Goal: Register for event/course

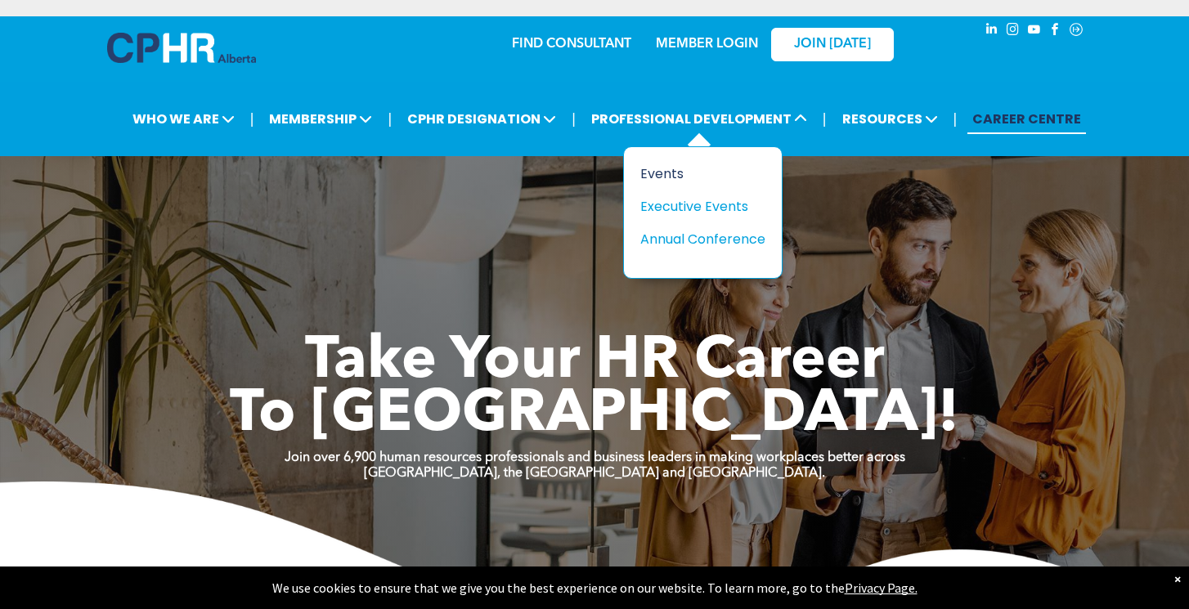
click at [671, 175] on div "Events" at bounding box center [696, 174] width 113 height 20
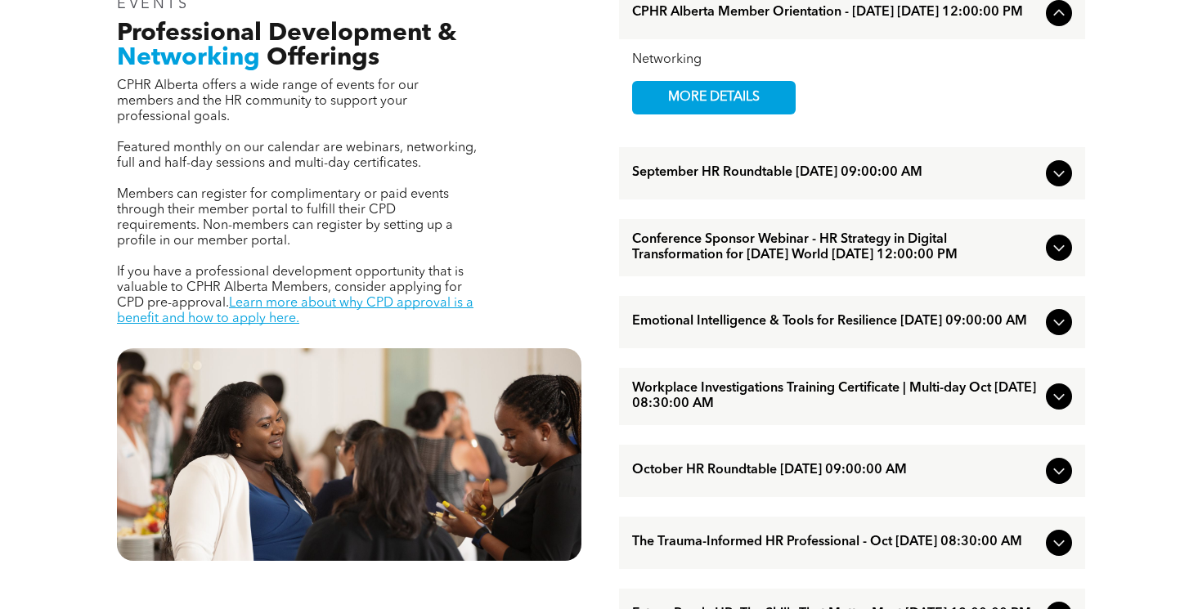
scroll to position [585, 0]
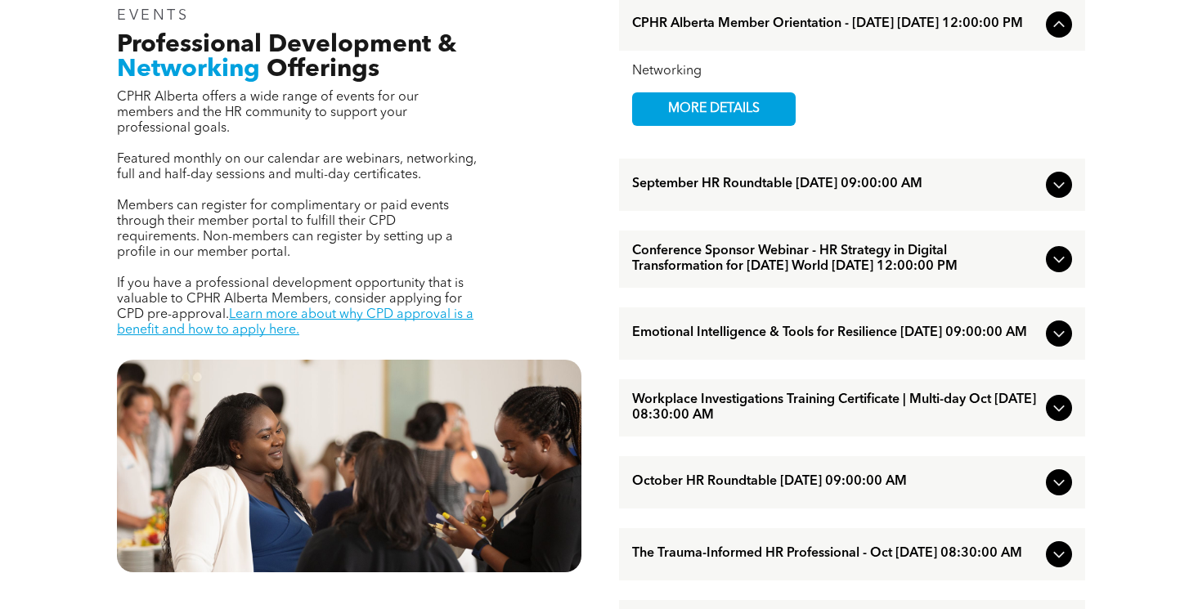
click at [1066, 187] on icon at bounding box center [1059, 185] width 20 height 20
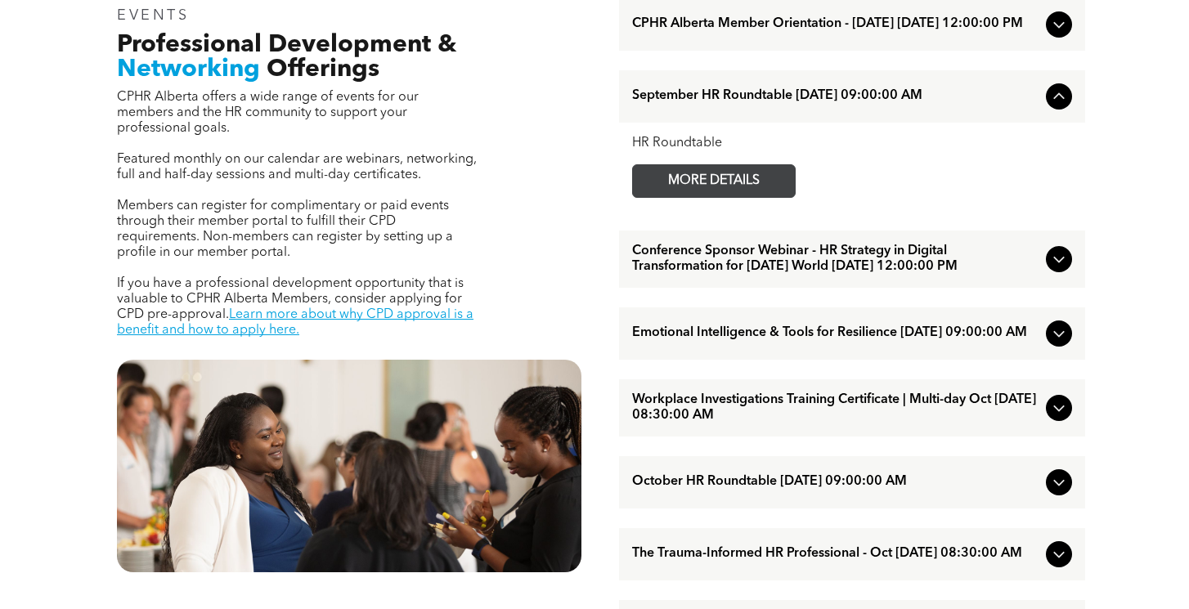
click at [724, 189] on span "MORE DETAILS" at bounding box center [713, 181] width 129 height 32
click at [1060, 343] on icon at bounding box center [1059, 334] width 20 height 20
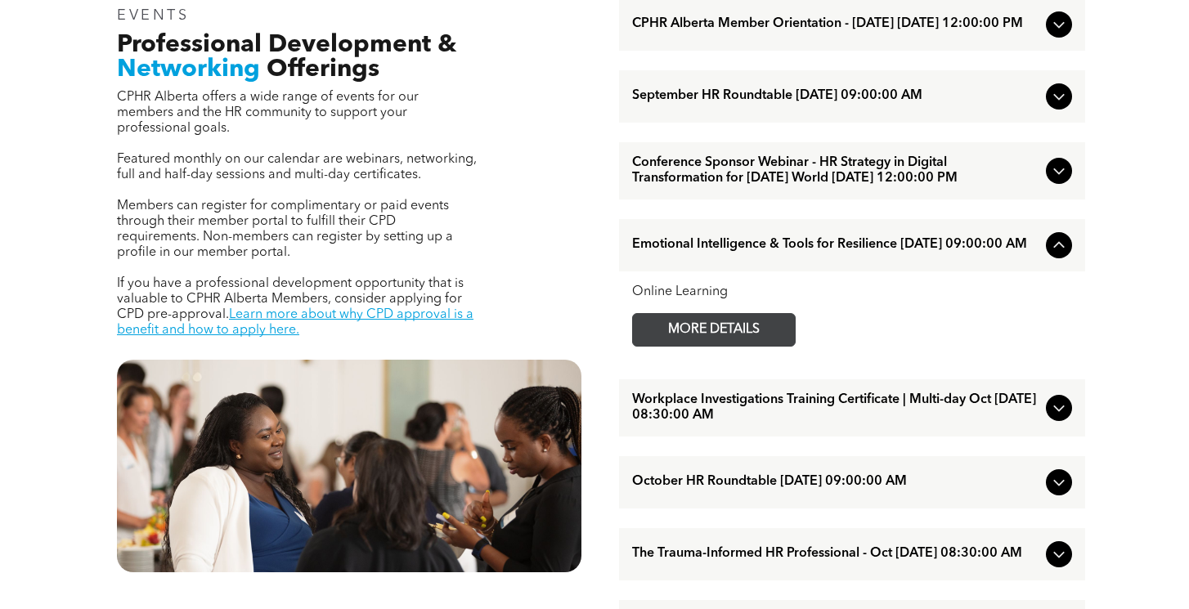
click at [721, 346] on span "MORE DETAILS" at bounding box center [713, 330] width 129 height 32
click at [1054, 411] on icon at bounding box center [1058, 408] width 11 height 7
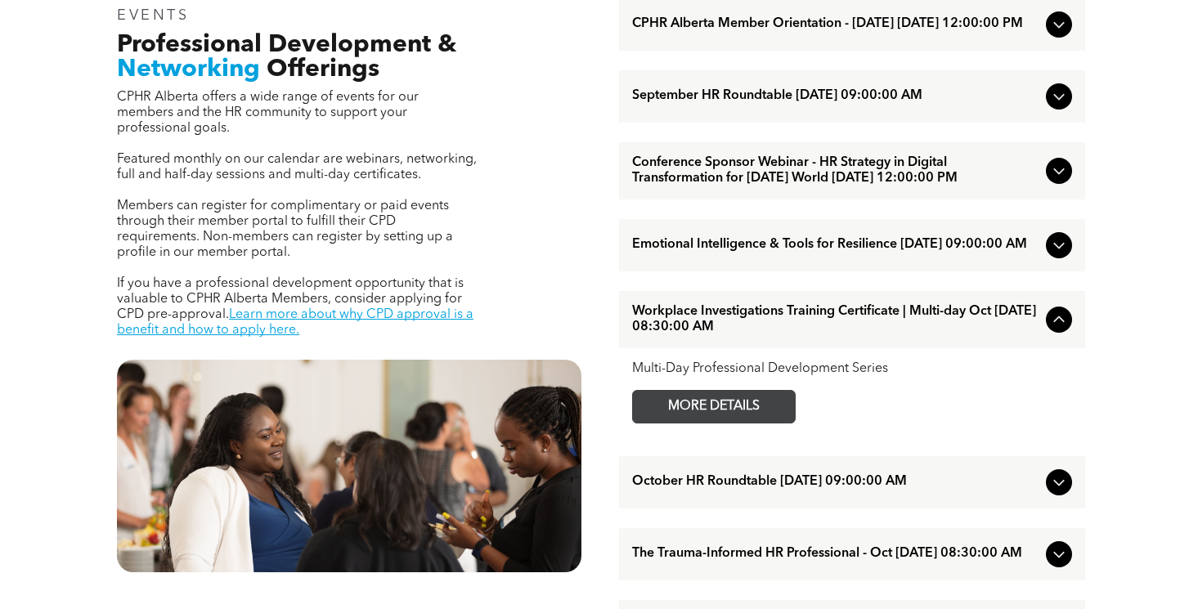
click at [736, 422] on span "MORE DETAILS" at bounding box center [713, 407] width 129 height 32
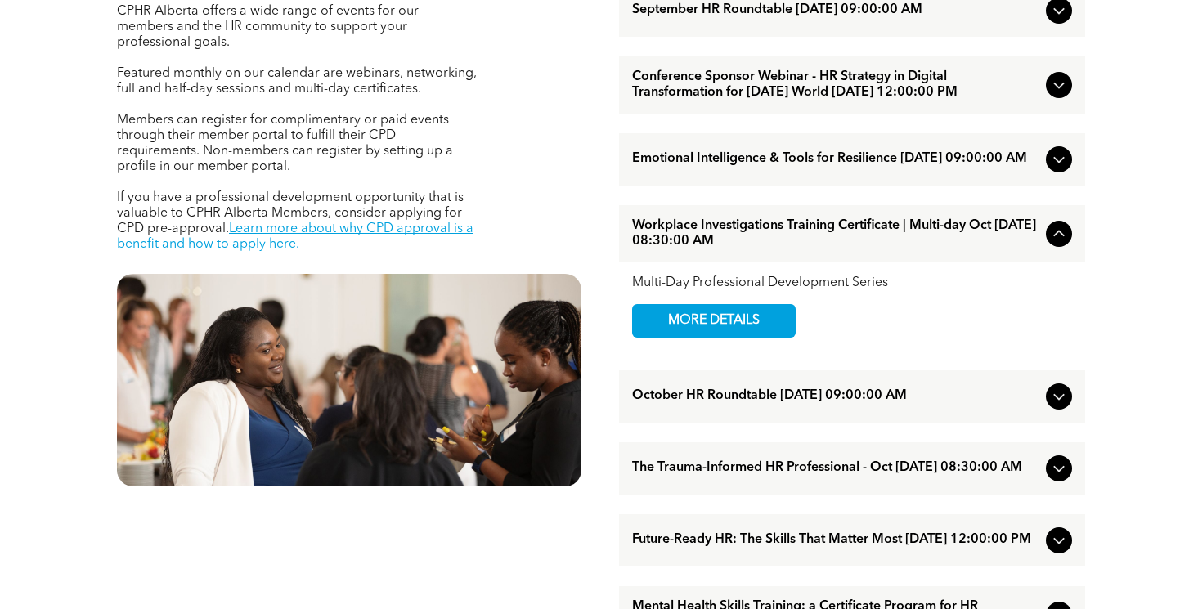
scroll to position [738, 0]
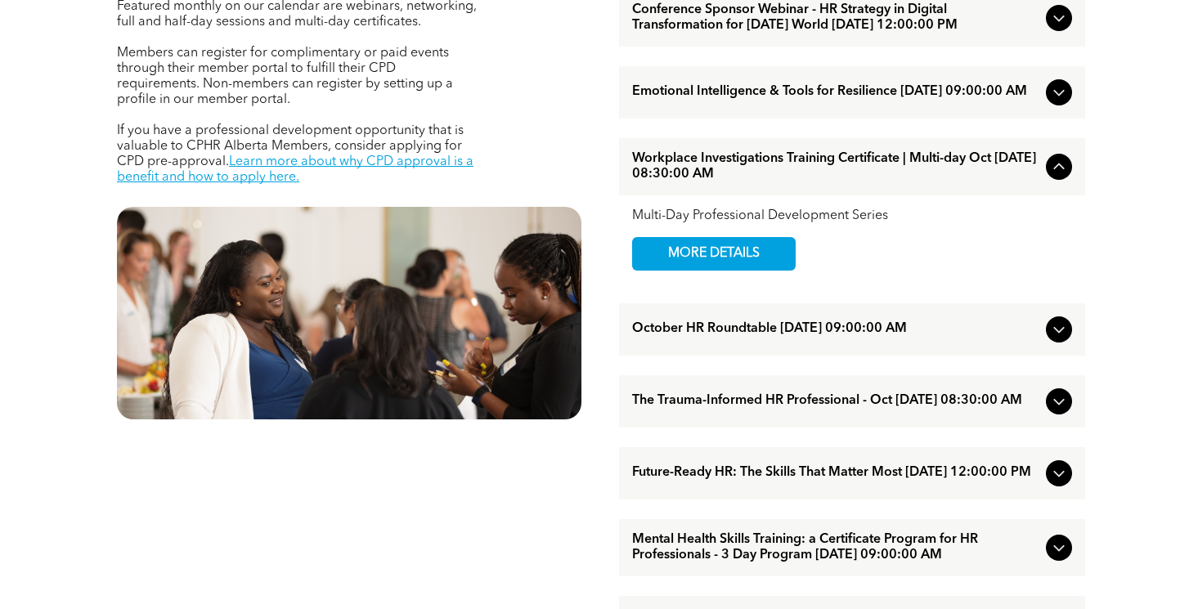
click at [1060, 411] on icon at bounding box center [1059, 402] width 20 height 20
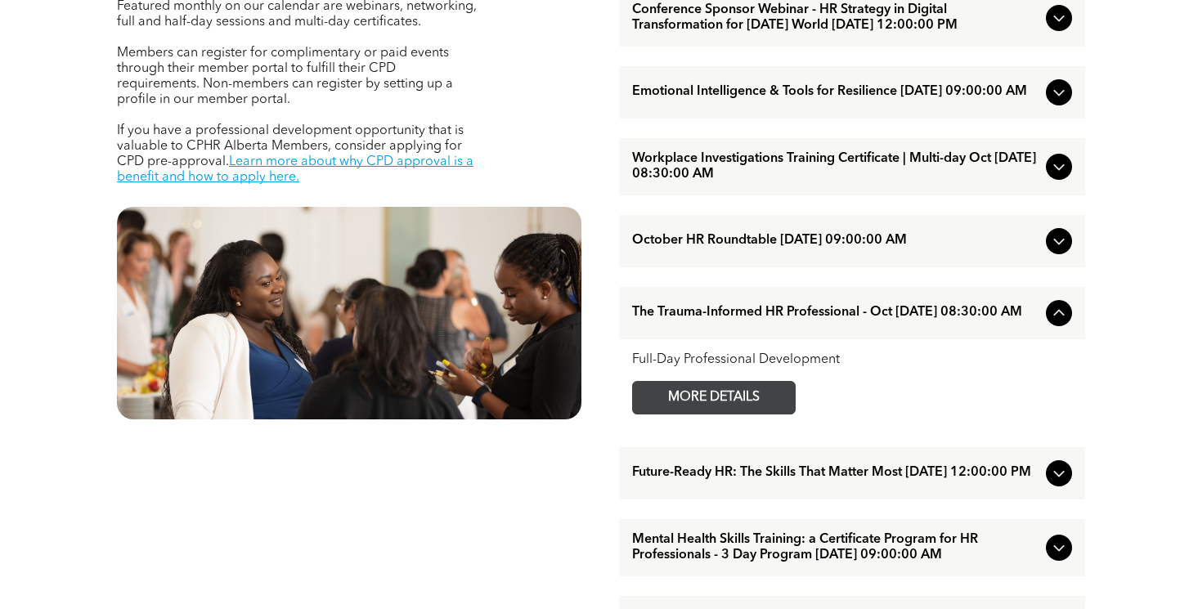
click at [731, 414] on span "MORE DETAILS" at bounding box center [713, 398] width 129 height 32
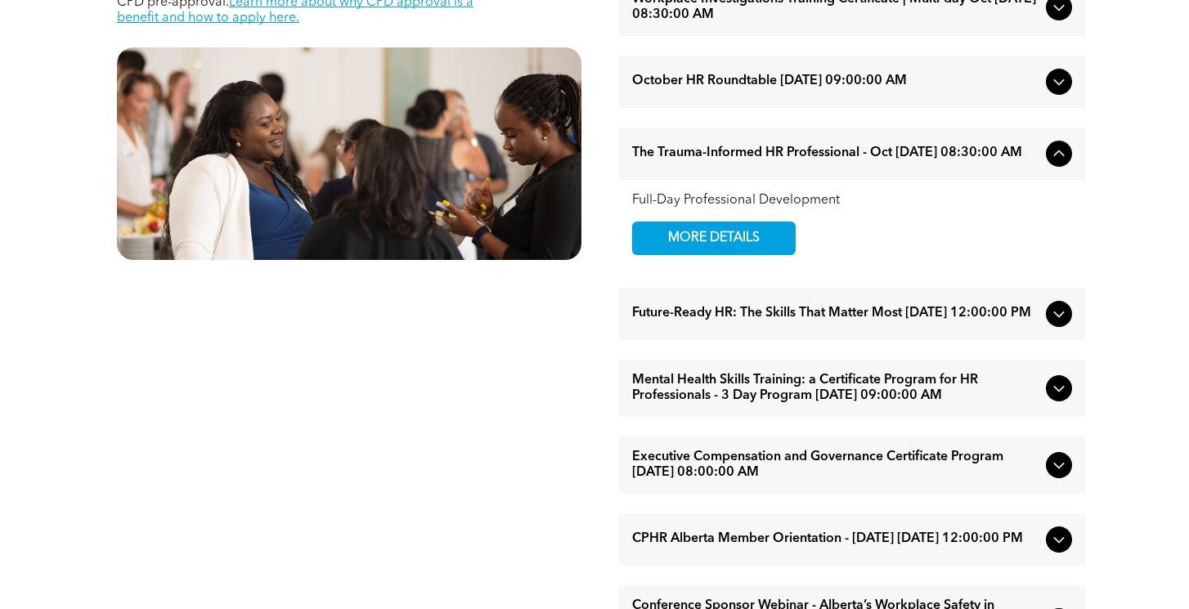
scroll to position [1025, 0]
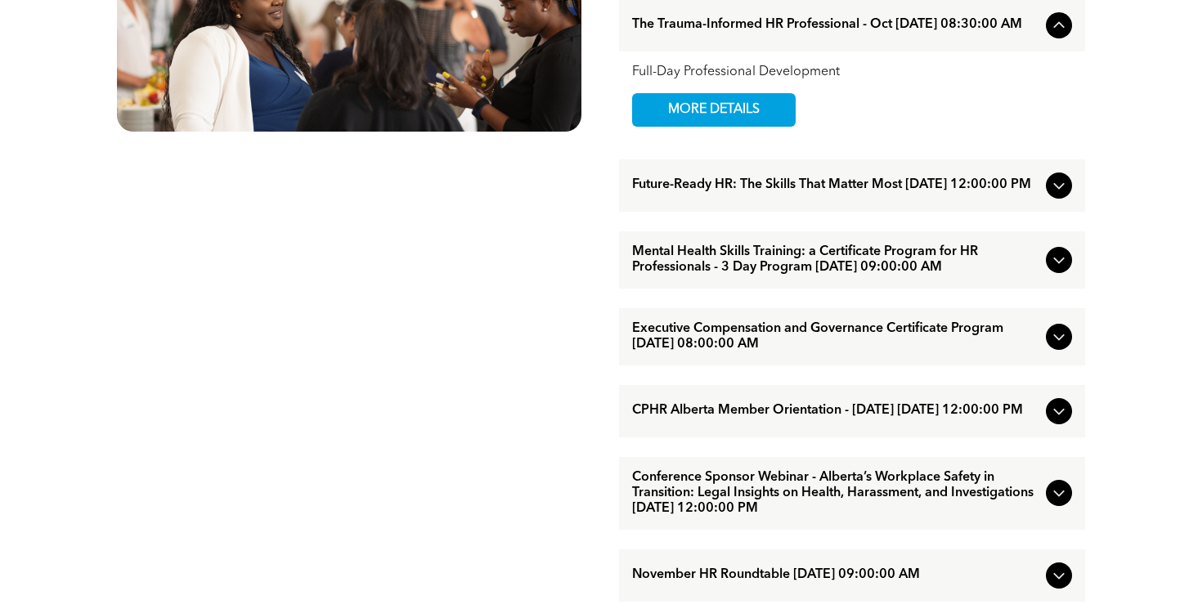
click at [1059, 263] on icon at bounding box center [1058, 260] width 11 height 7
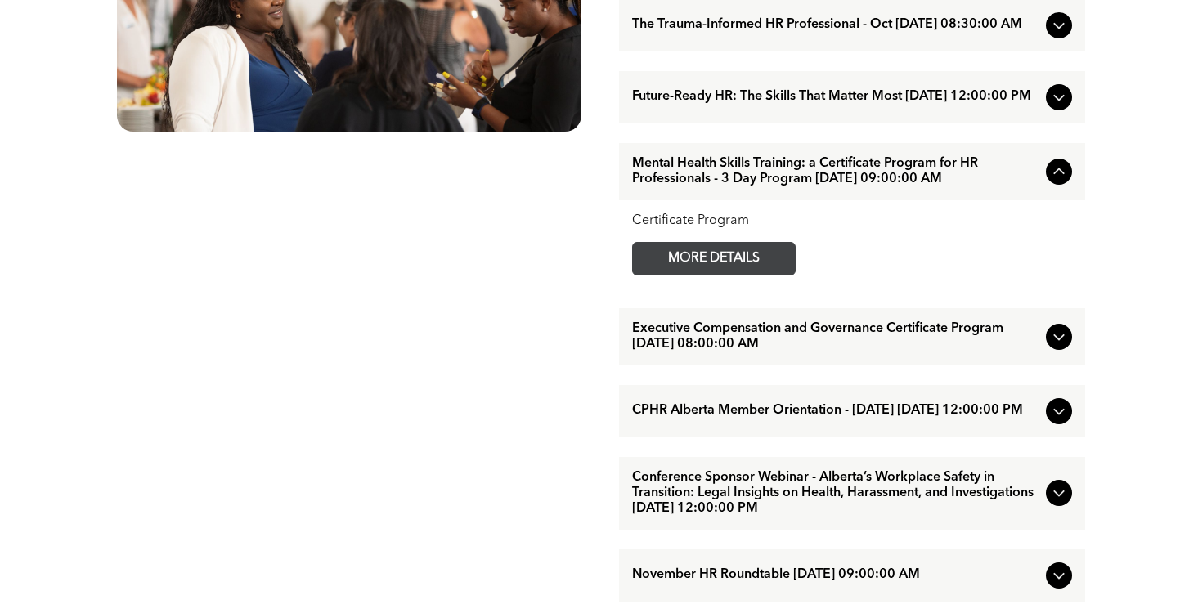
click at [707, 275] on span "MORE DETAILS" at bounding box center [713, 259] width 129 height 32
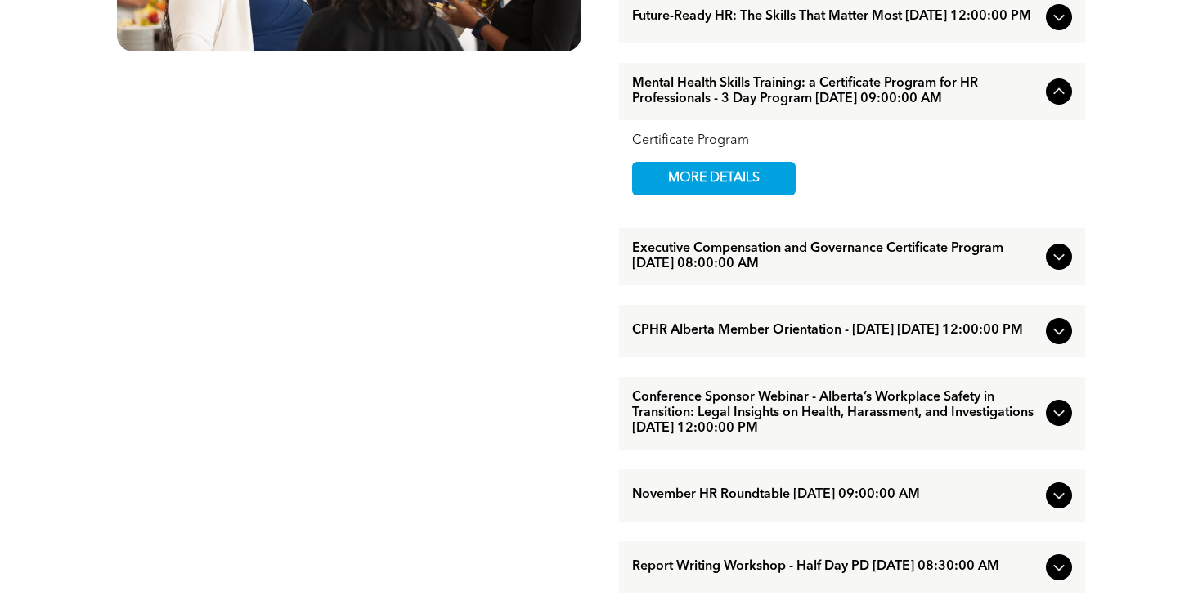
scroll to position [1168, 0]
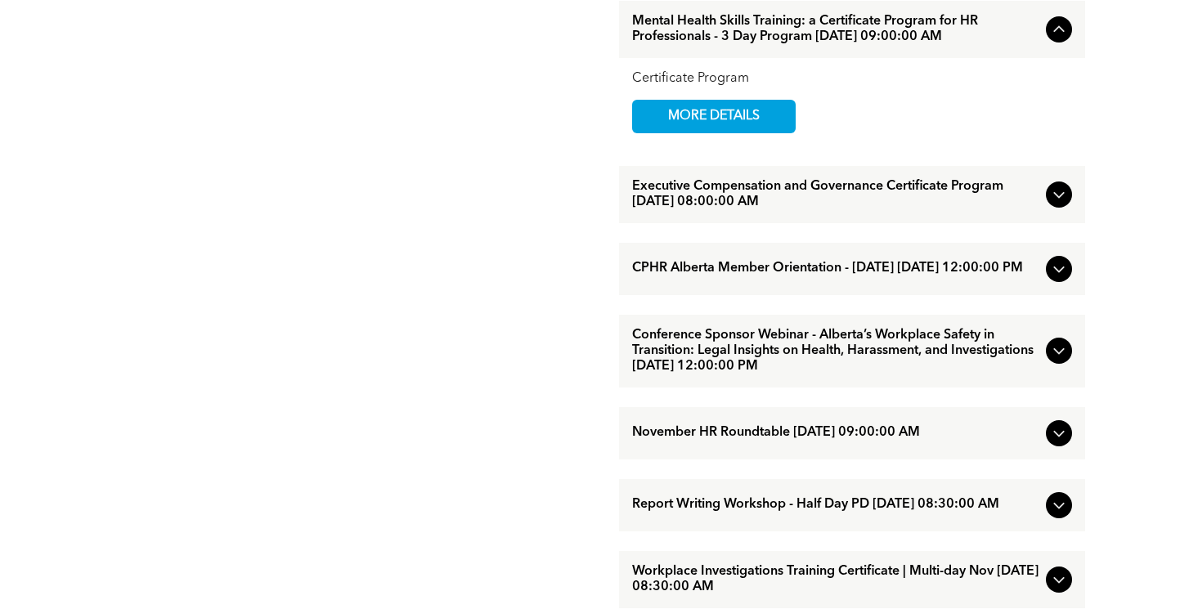
click at [1052, 361] on icon at bounding box center [1059, 351] width 20 height 20
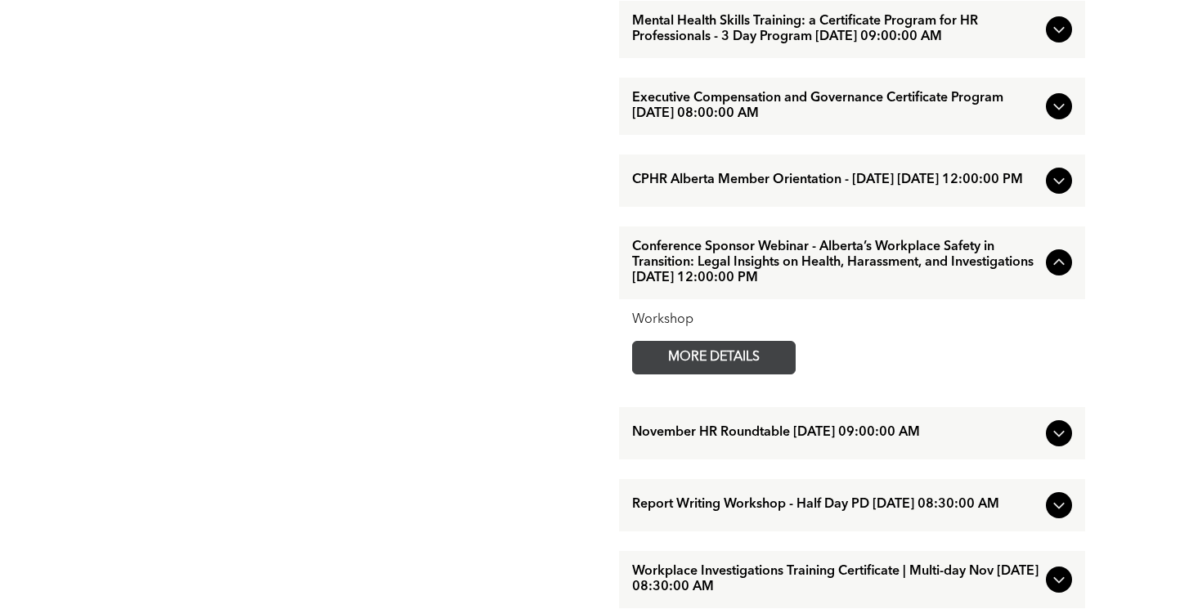
click at [662, 374] on span "MORE DETAILS" at bounding box center [713, 358] width 129 height 32
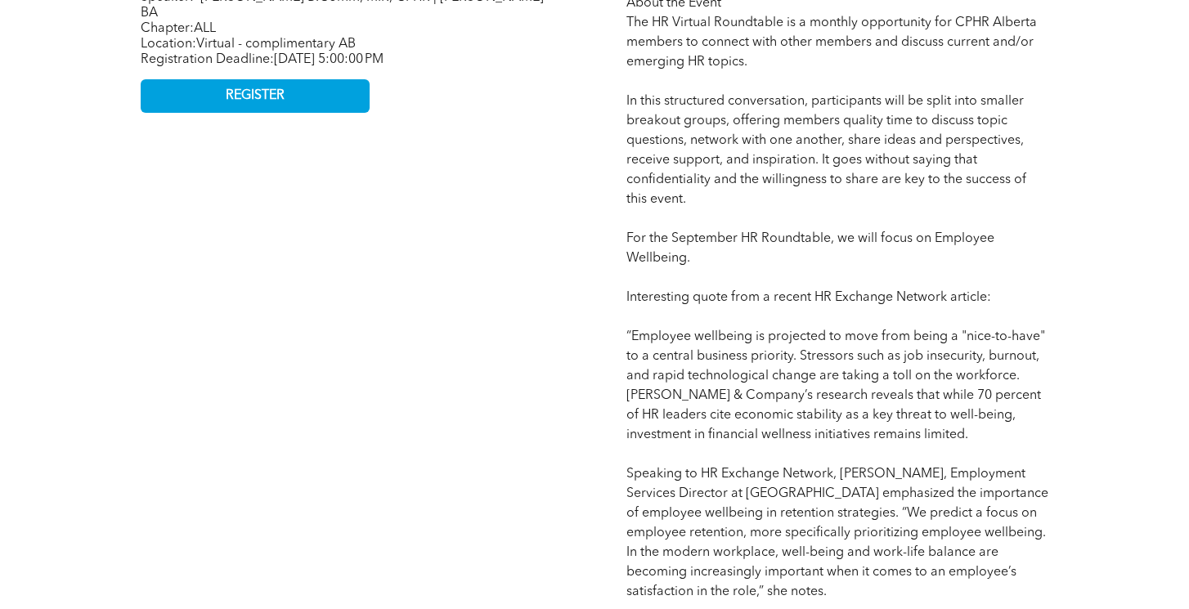
scroll to position [998, 0]
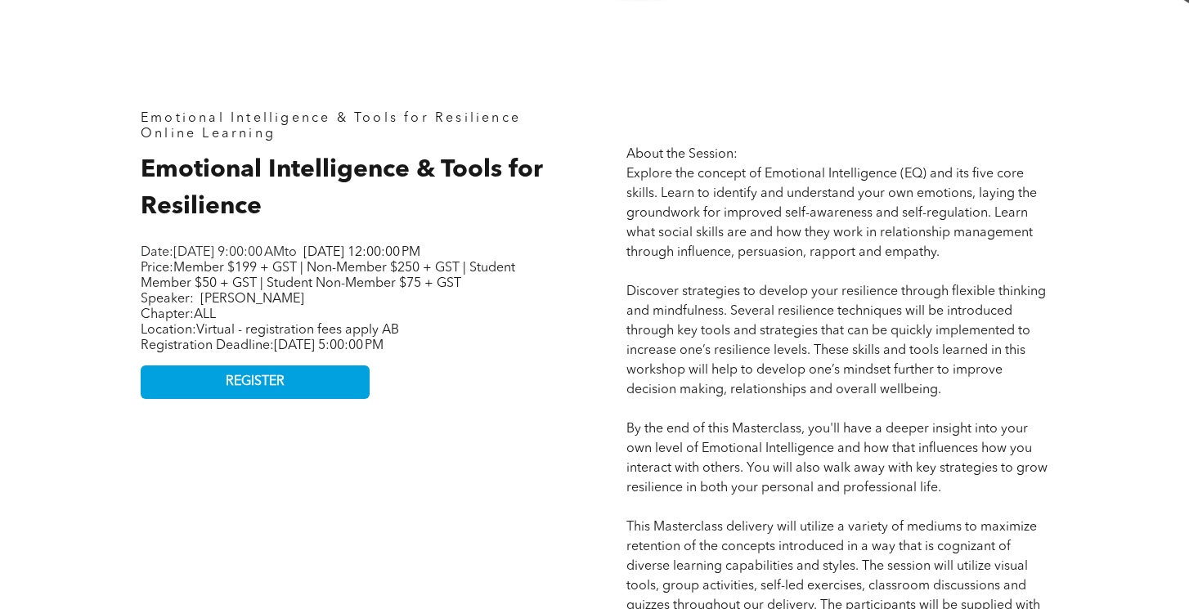
scroll to position [620, 0]
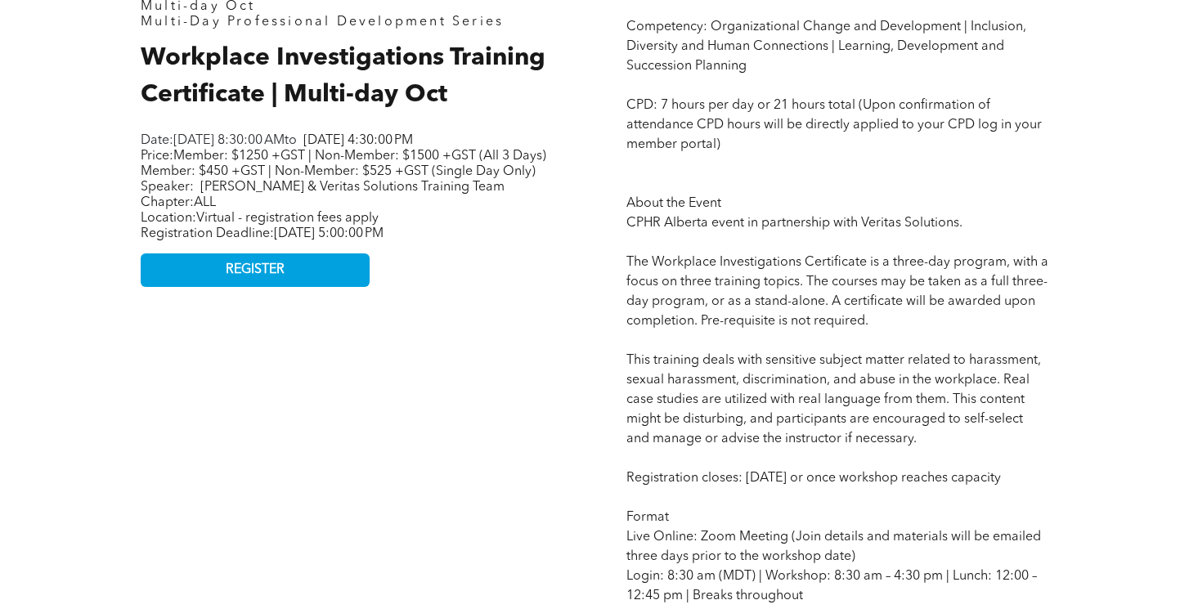
scroll to position [657, 0]
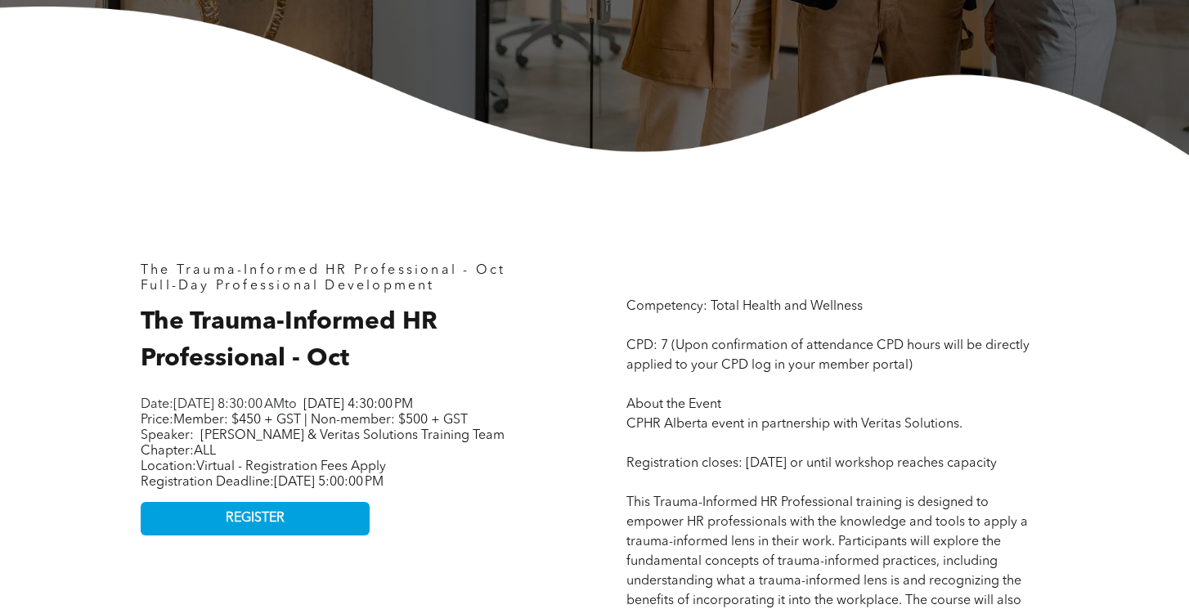
scroll to position [500, 0]
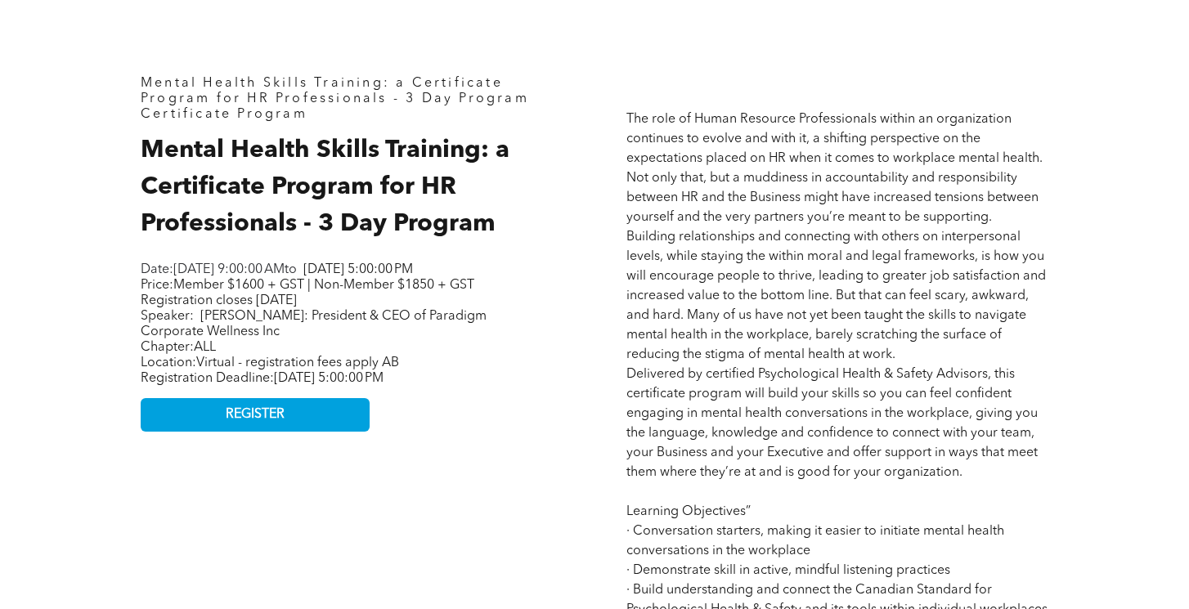
scroll to position [698, 0]
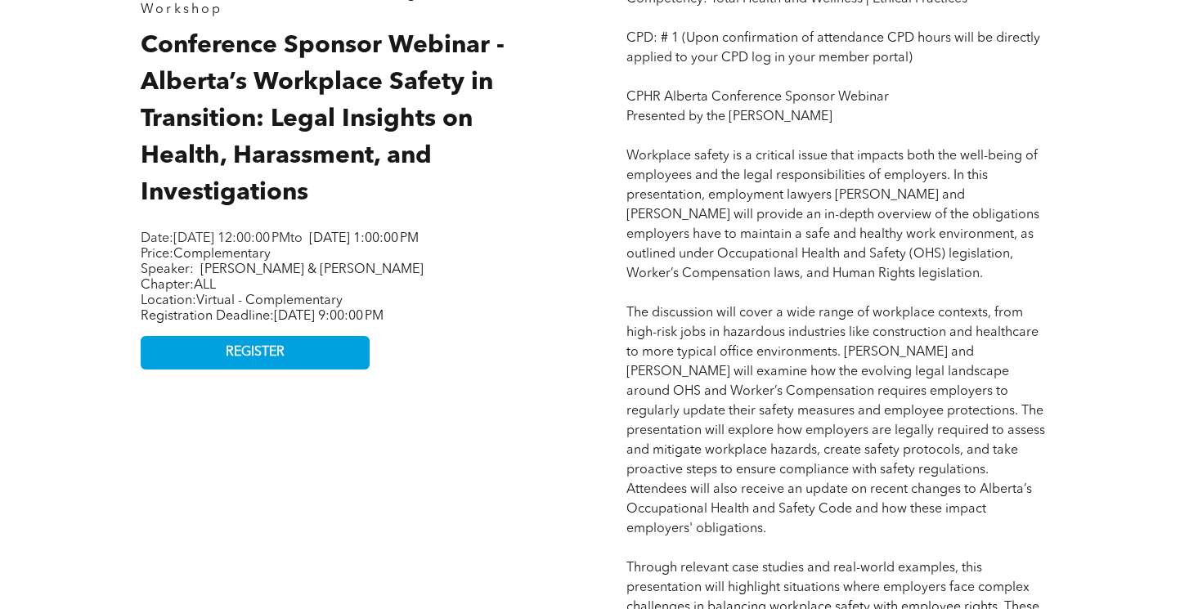
scroll to position [810, 0]
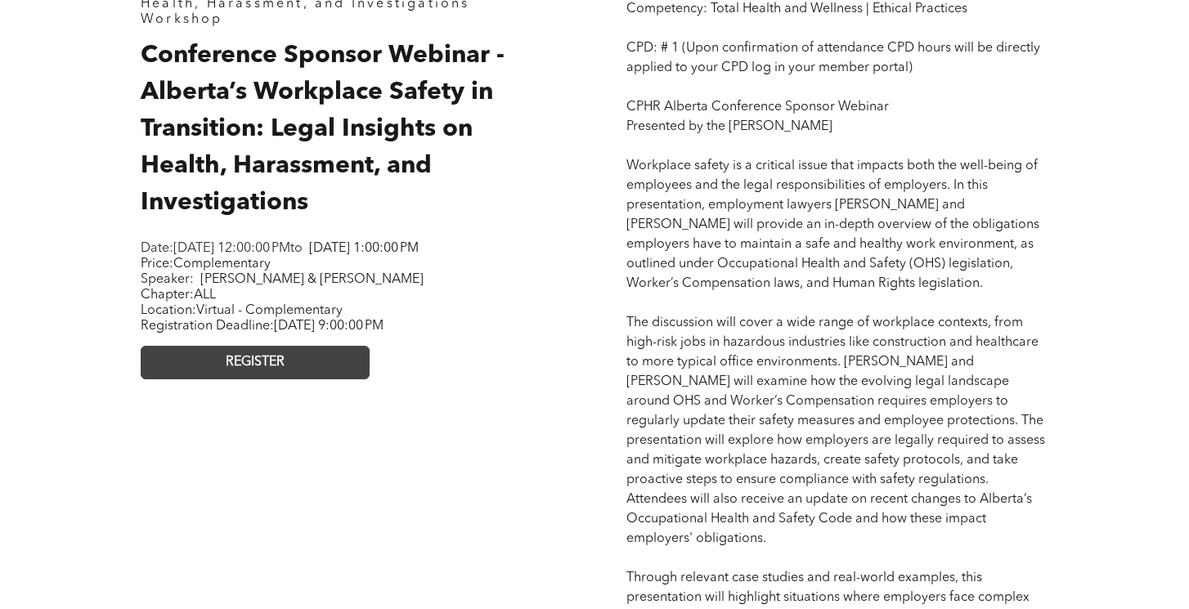
click at [334, 379] on link "REGISTER" at bounding box center [255, 363] width 229 height 34
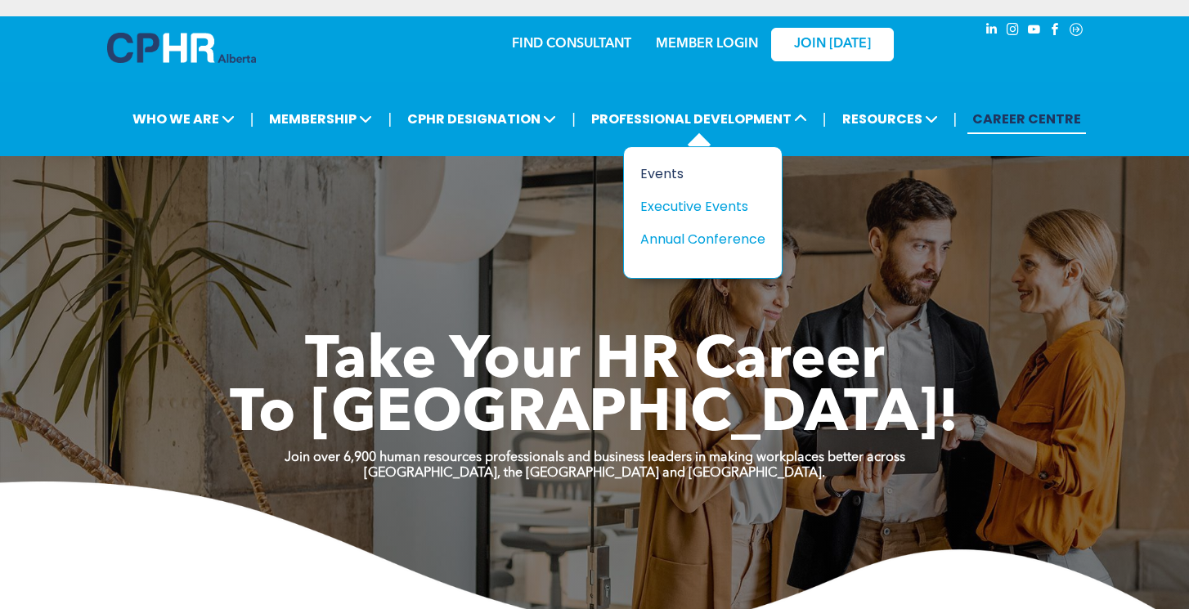
click at [671, 175] on div "Events" at bounding box center [696, 174] width 113 height 20
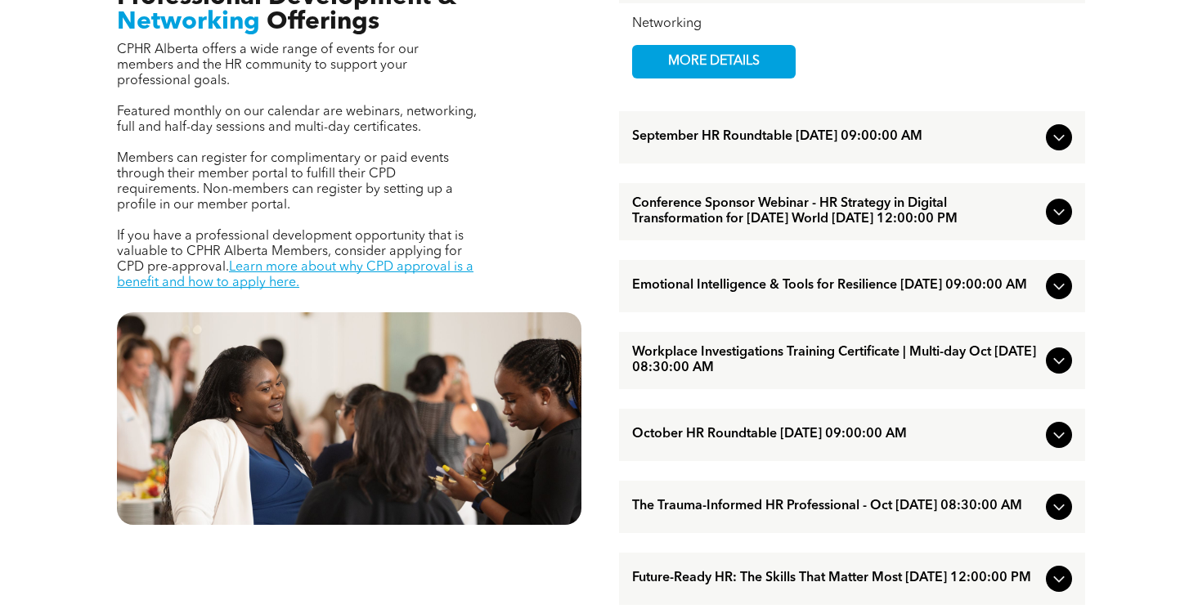
scroll to position [633, 0]
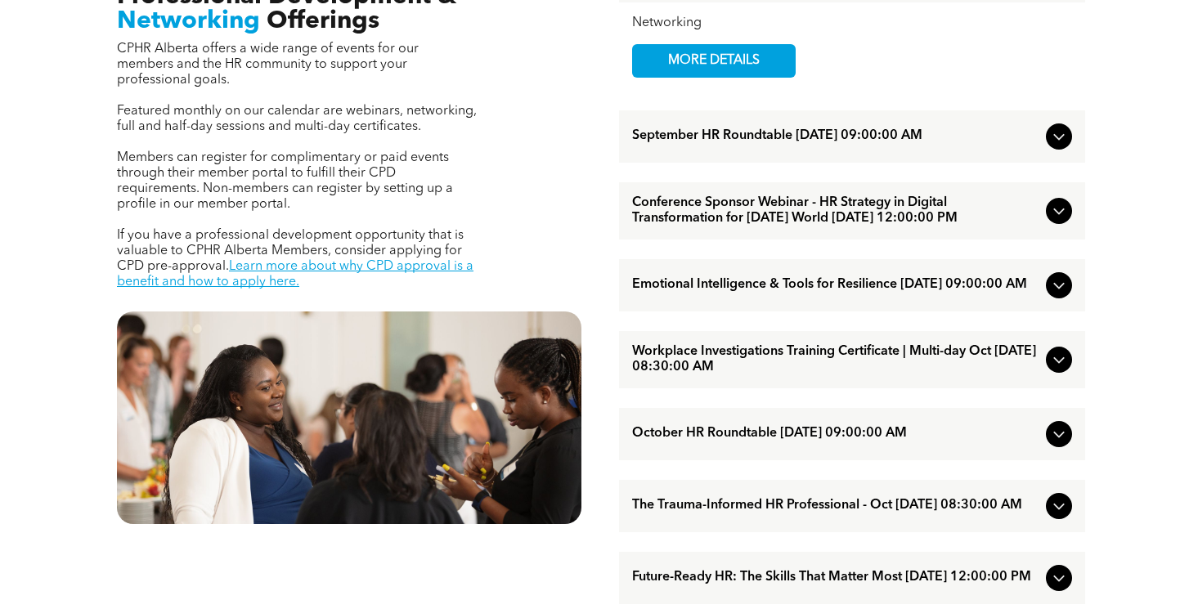
click at [809, 222] on span "Conference Sponsor Webinar - HR Strategy in Digital Transformation for [DATE] W…" at bounding box center [835, 210] width 407 height 31
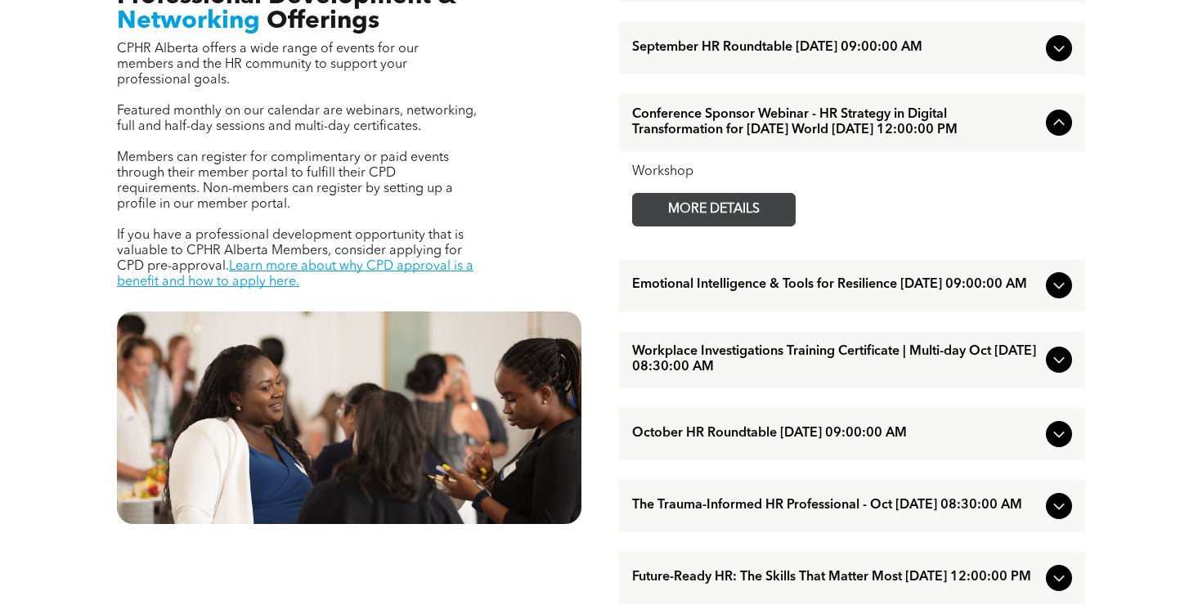
click at [715, 222] on span "MORE DETAILS" at bounding box center [713, 210] width 129 height 32
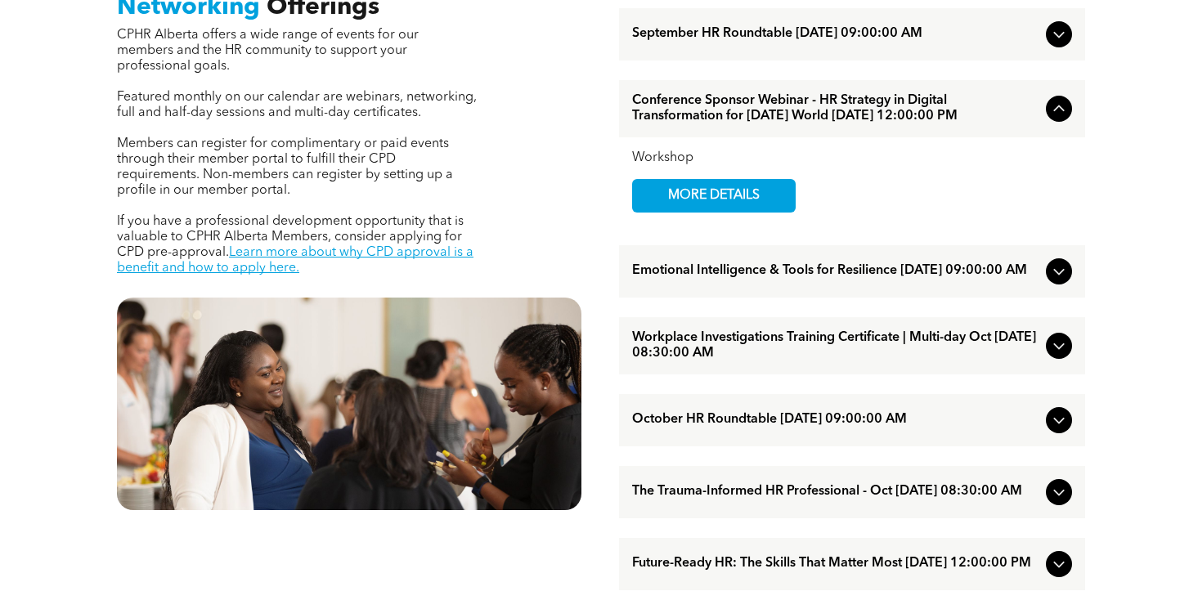
scroll to position [648, 0]
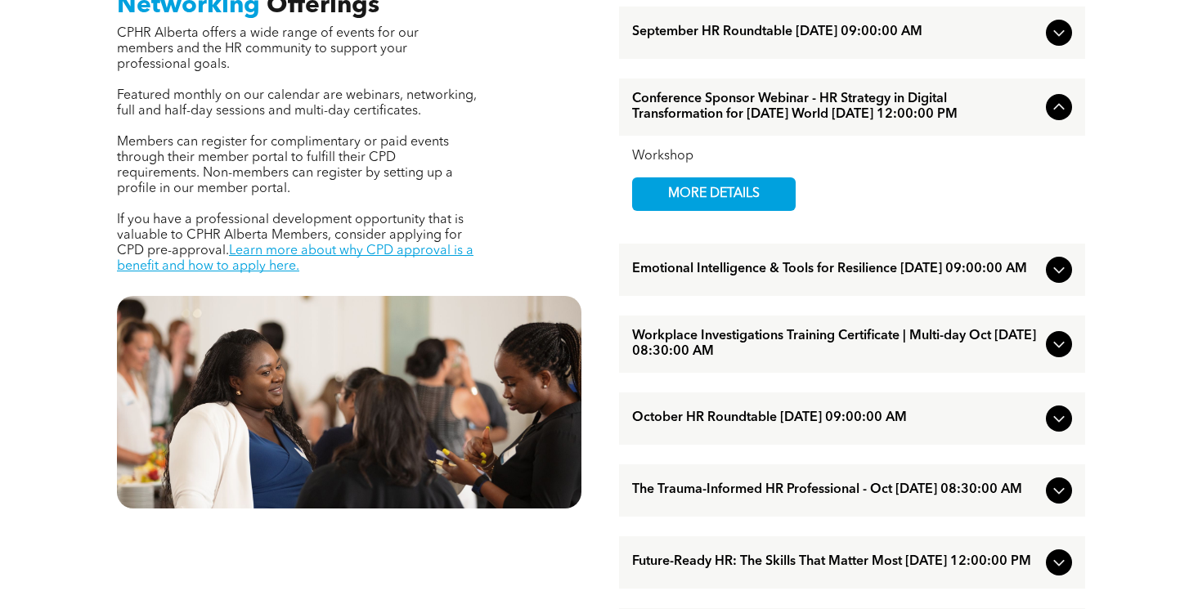
click at [1024, 498] on span "The Trauma-Informed HR Professional - Oct [DATE] 08:30:00 AM" at bounding box center [835, 490] width 407 height 16
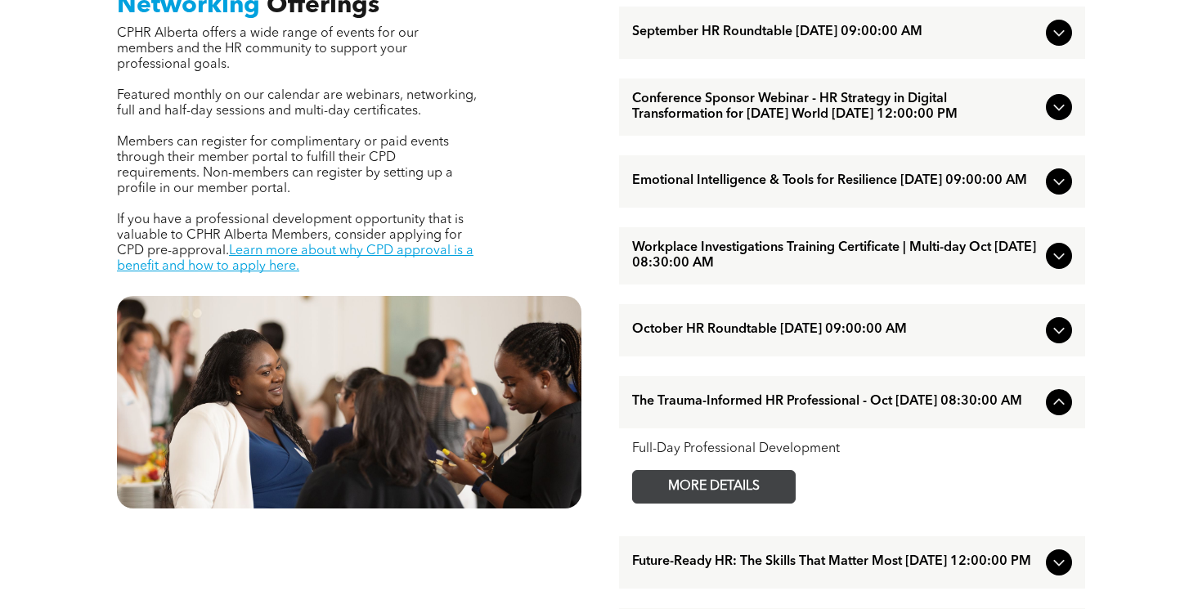
click at [725, 503] on span "MORE DETAILS" at bounding box center [713, 487] width 129 height 32
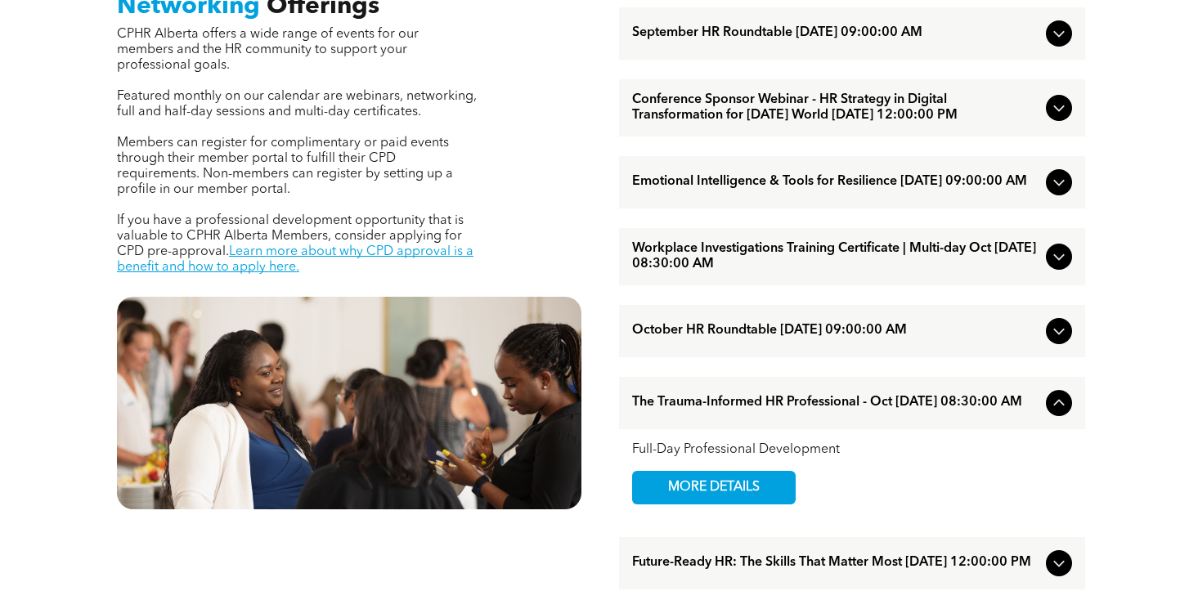
click at [1023, 190] on span "Emotional Intelligence & Tools for Resilience [DATE] 09:00:00 AM" at bounding box center [835, 182] width 407 height 16
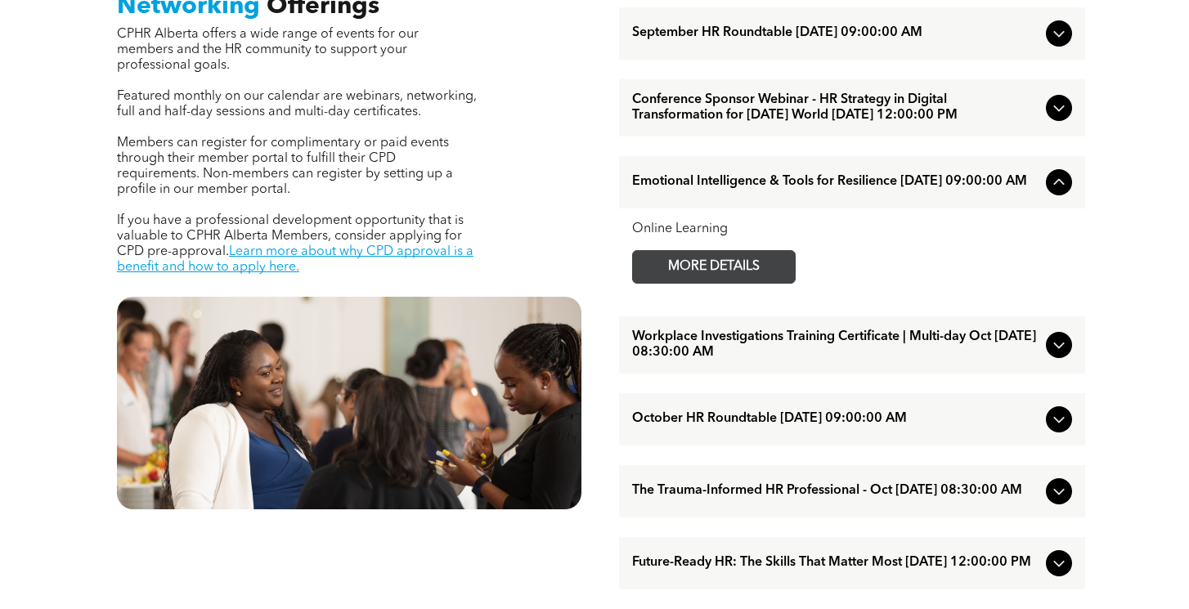
click at [731, 283] on span "MORE DETAILS" at bounding box center [713, 267] width 129 height 32
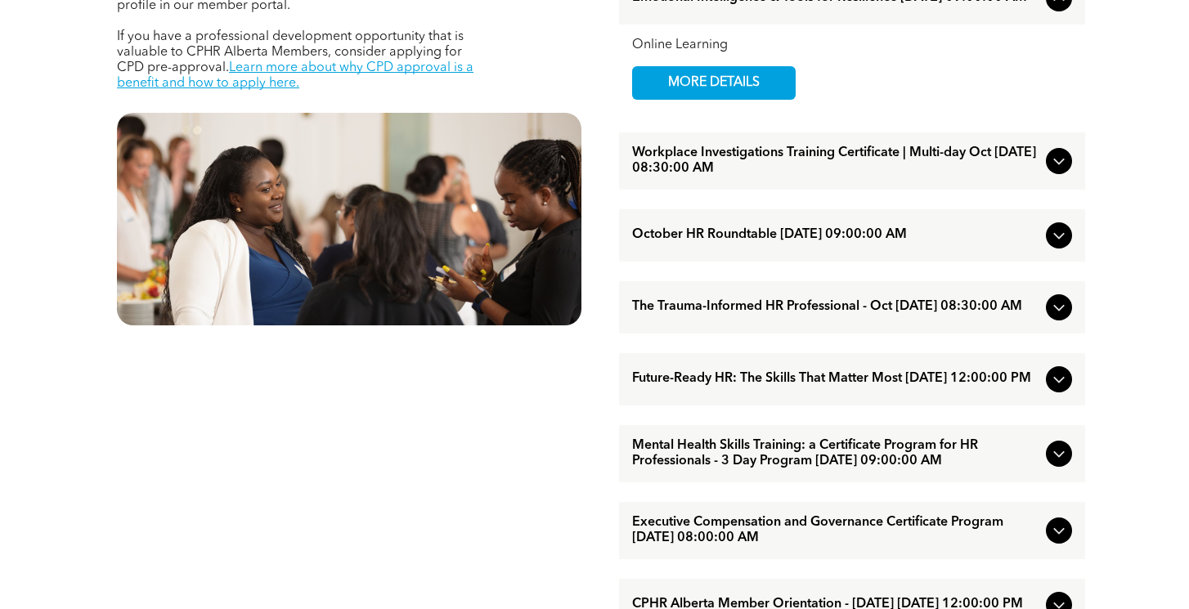
scroll to position [914, 0]
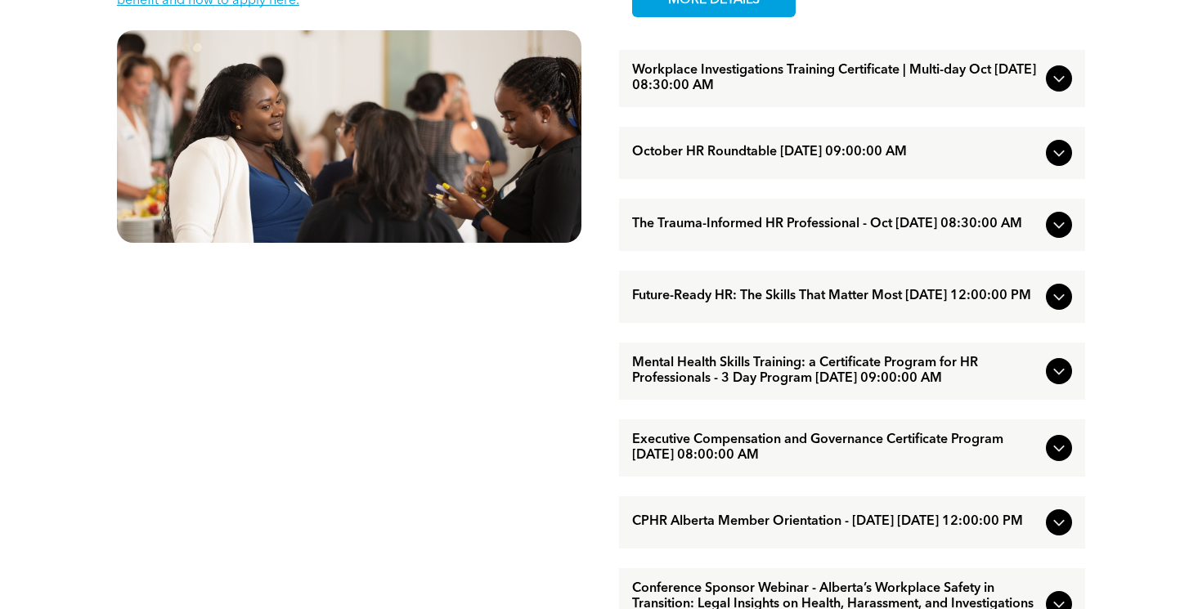
click at [832, 387] on span "Mental Health Skills Training: a Certificate Program for HR Professionals - 3 D…" at bounding box center [835, 371] width 407 height 31
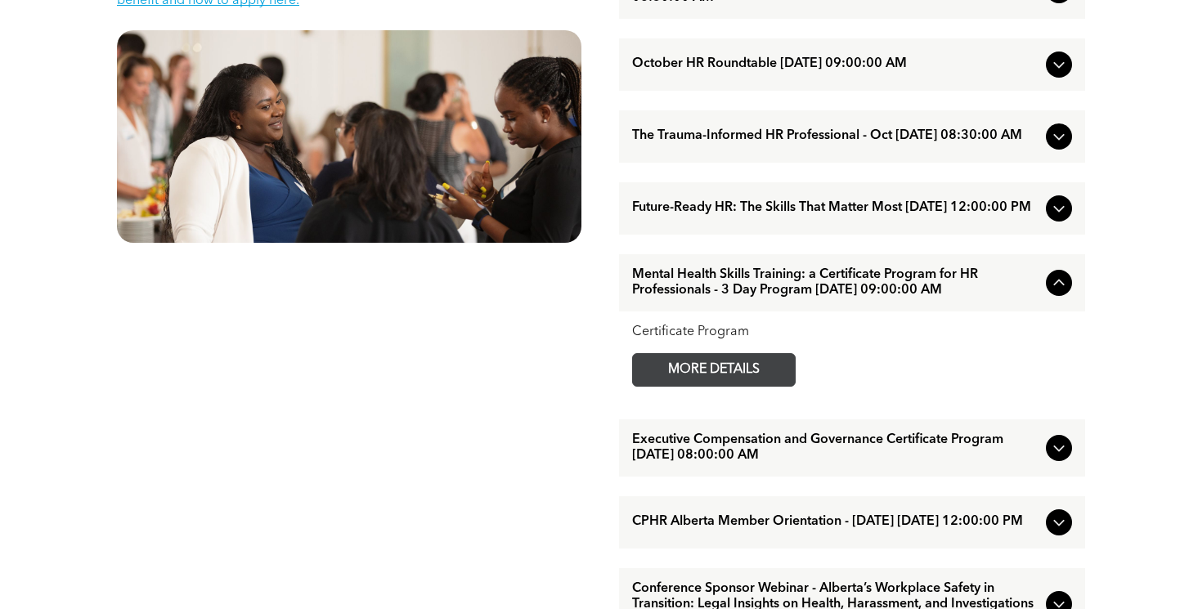
click at [717, 386] on span "MORE DETAILS" at bounding box center [713, 370] width 129 height 32
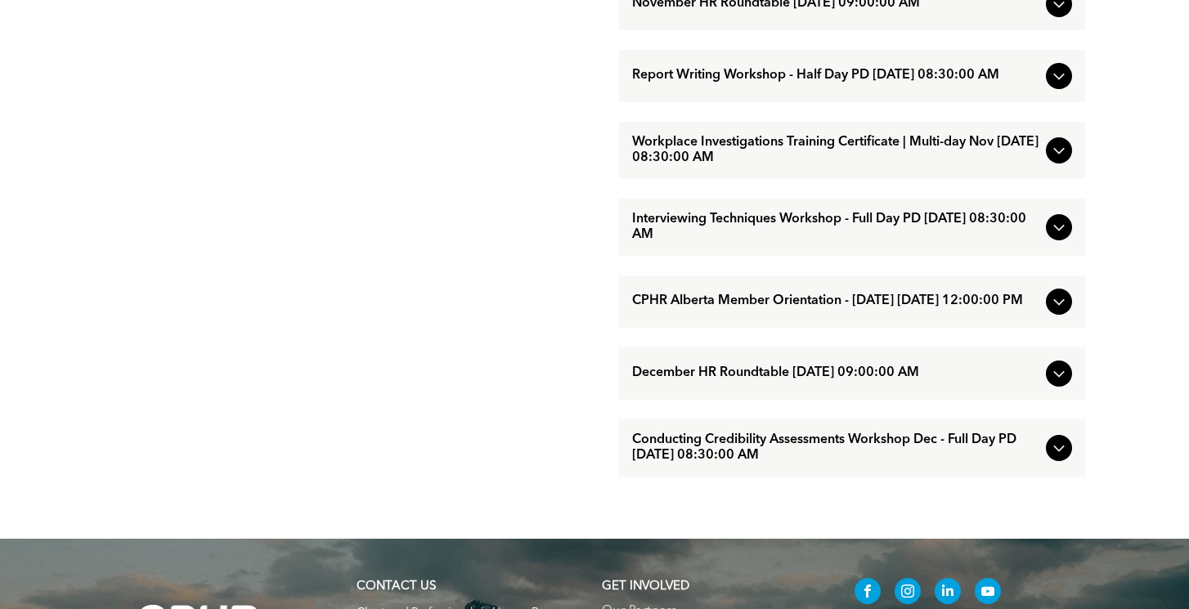
scroll to position [1598, 0]
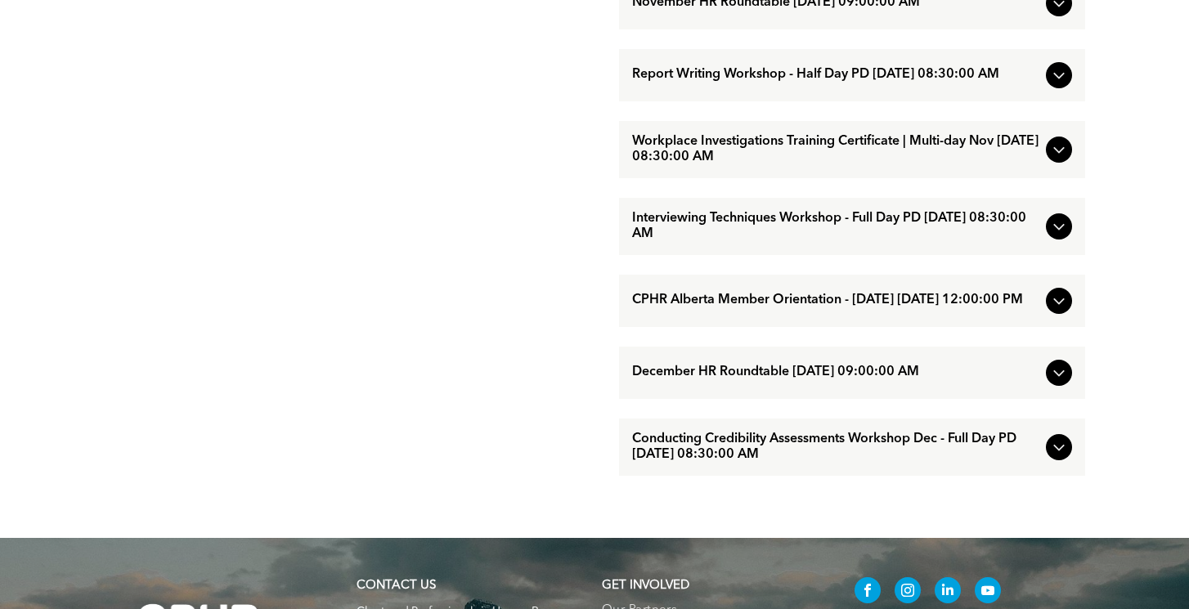
click at [1049, 457] on icon at bounding box center [1059, 447] width 20 height 20
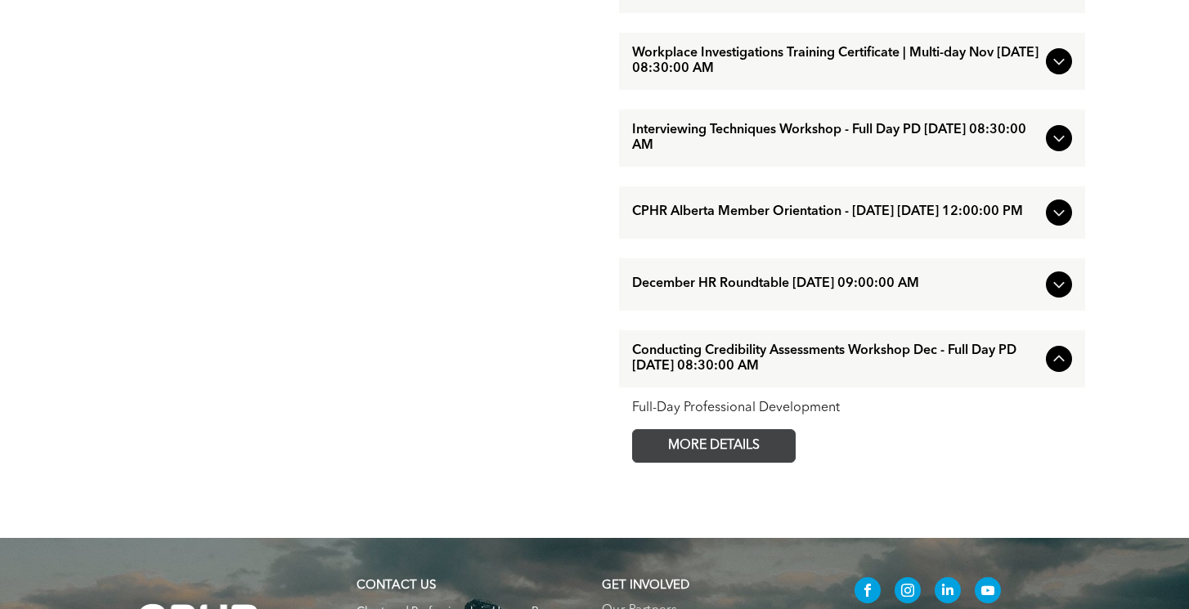
click at [790, 463] on link "MORE DETAILS" at bounding box center [714, 446] width 164 height 34
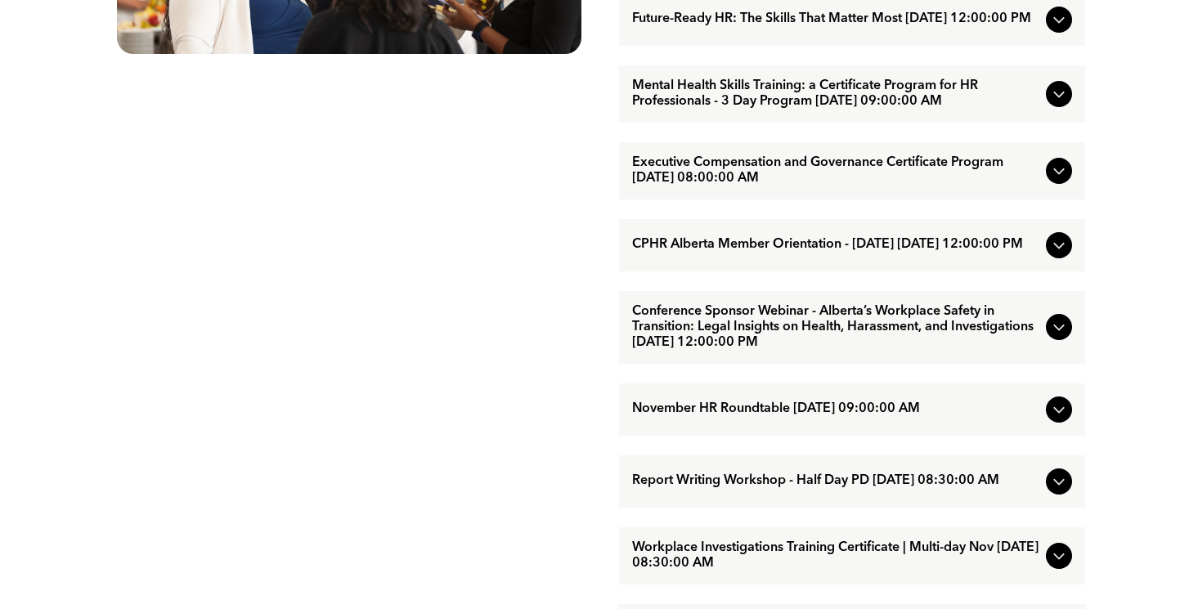
scroll to position [1075, 0]
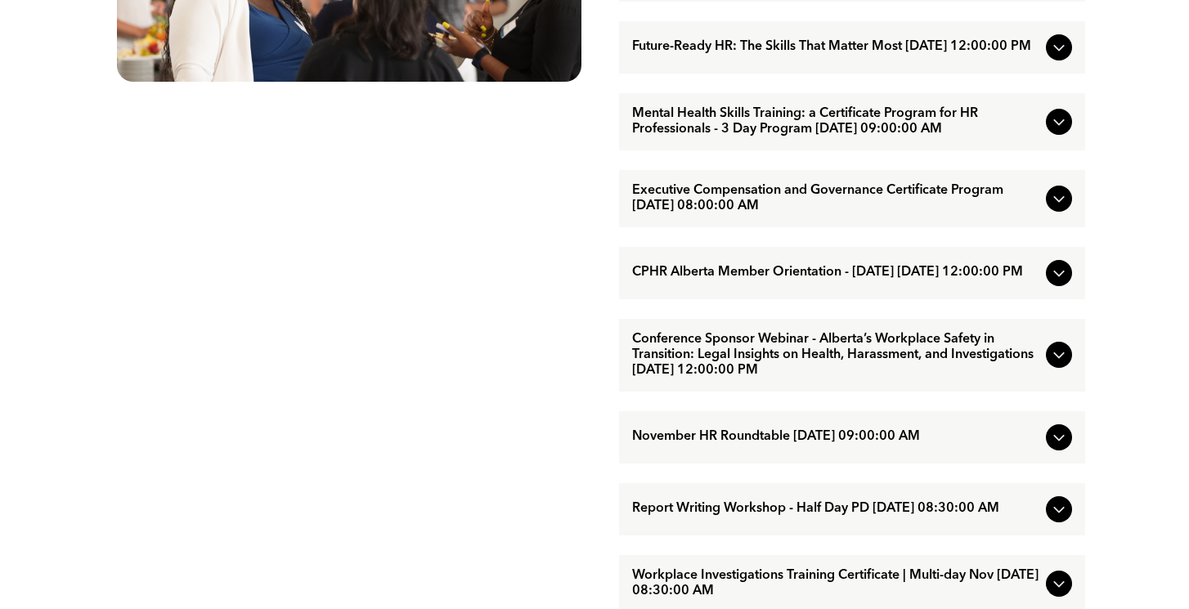
click at [1056, 209] on icon at bounding box center [1059, 199] width 20 height 20
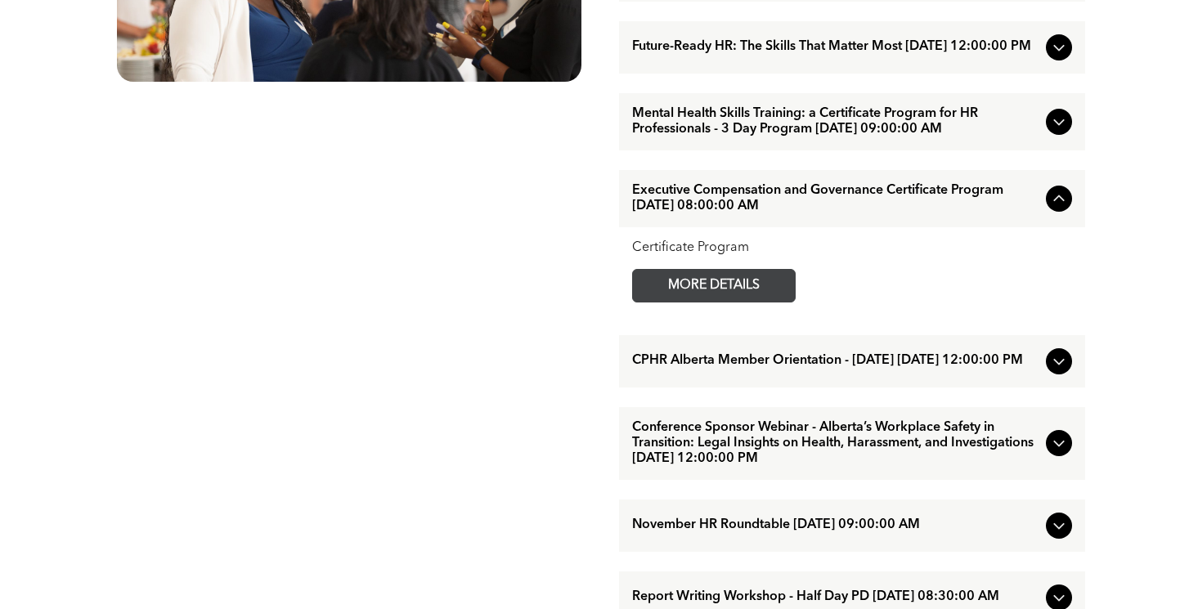
click at [720, 302] on span "MORE DETAILS" at bounding box center [713, 286] width 129 height 32
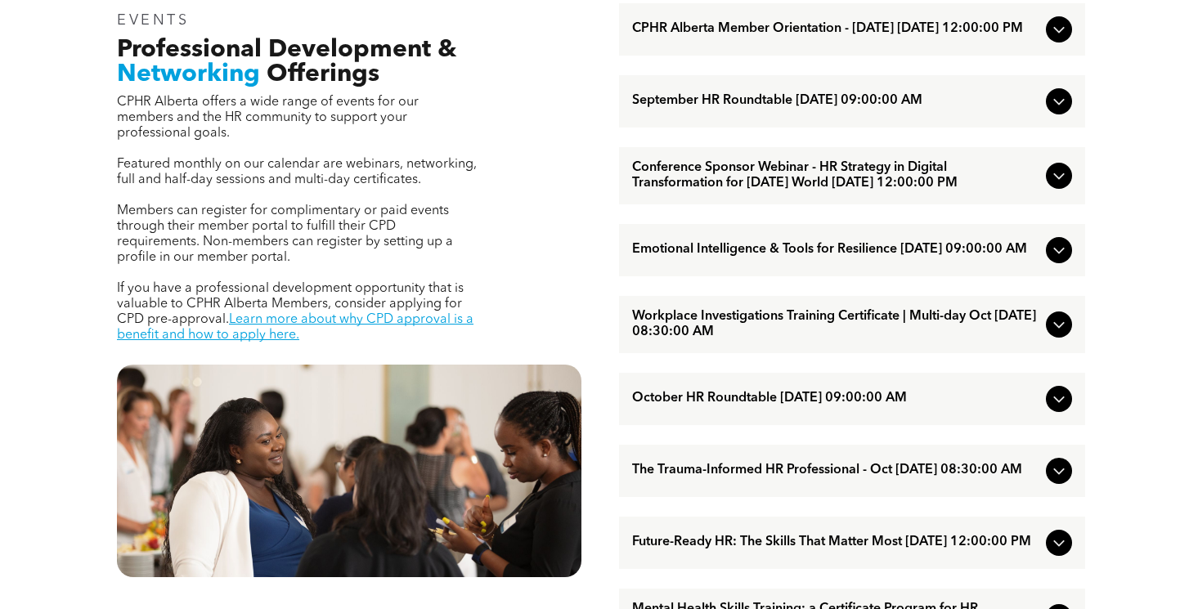
scroll to position [581, 0]
click at [1052, 334] on icon at bounding box center [1059, 324] width 20 height 20
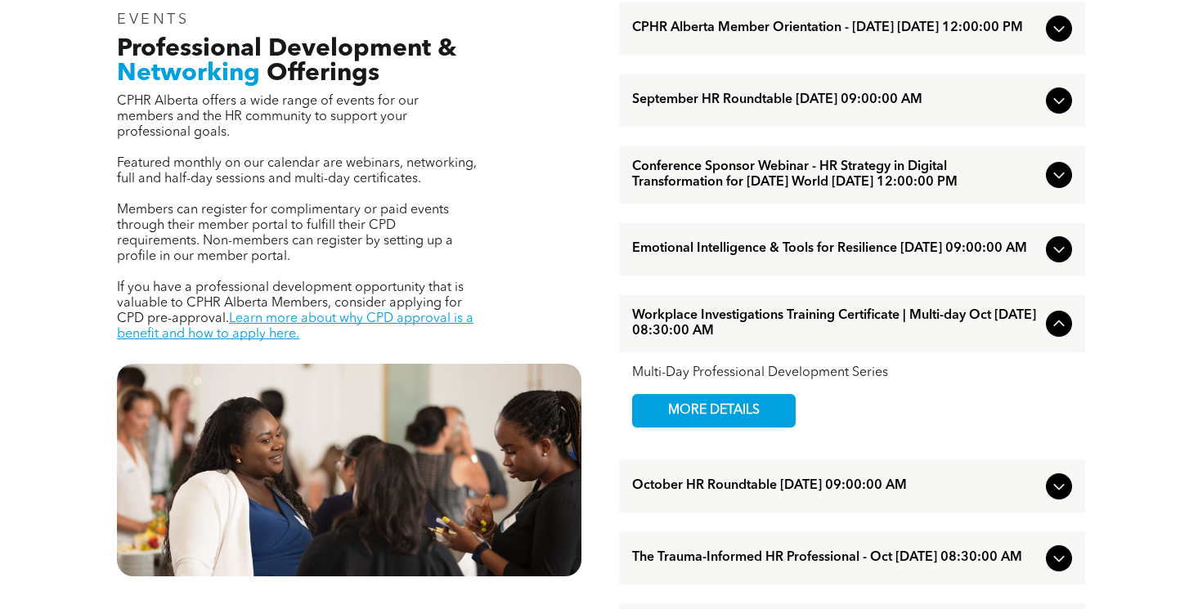
scroll to position [579, 0]
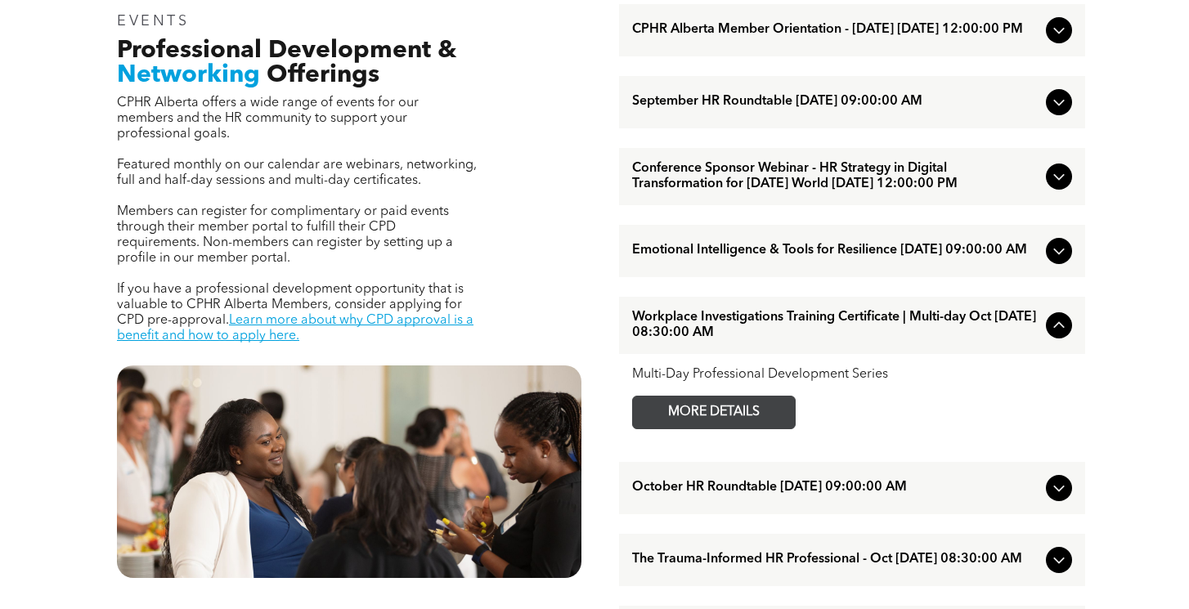
click at [732, 428] on span "MORE DETAILS" at bounding box center [713, 413] width 129 height 32
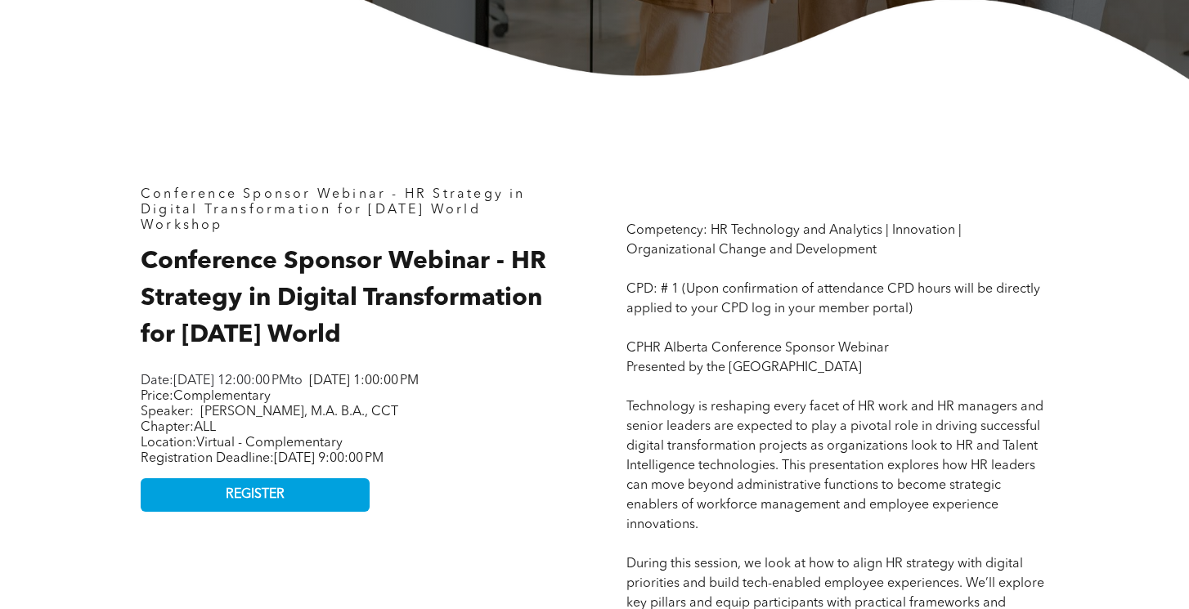
scroll to position [589, 0]
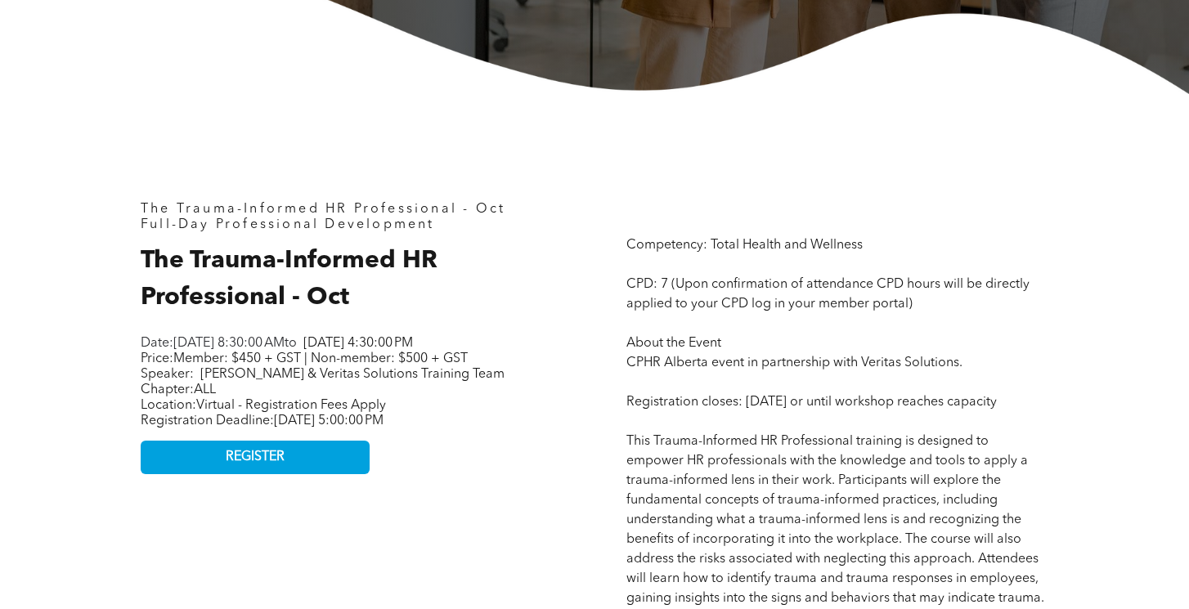
scroll to position [584, 0]
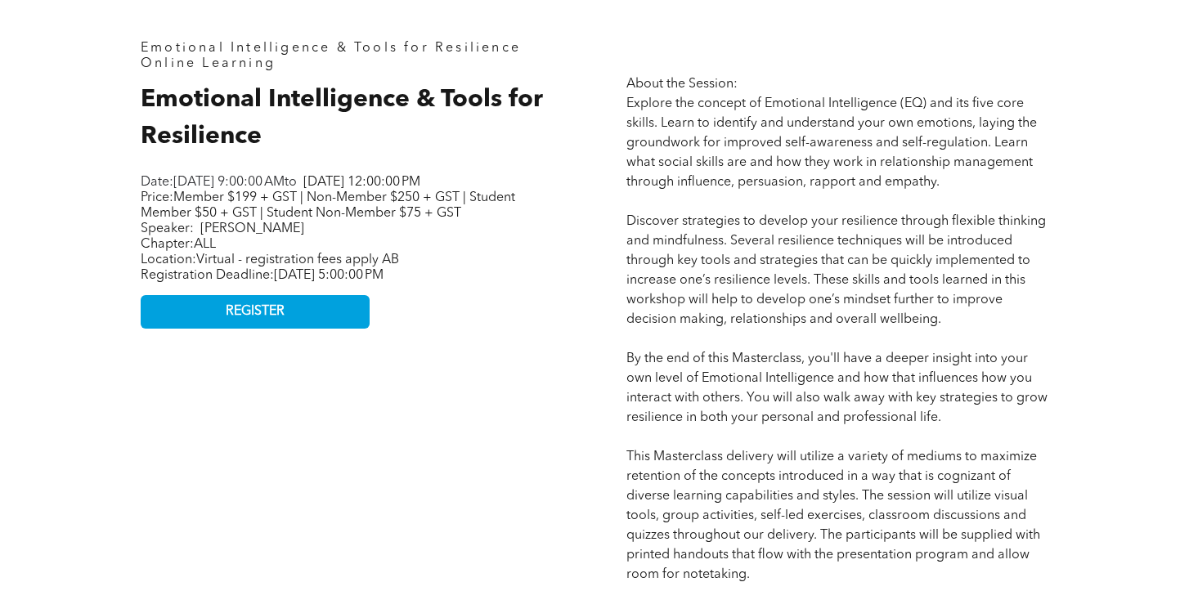
scroll to position [651, 0]
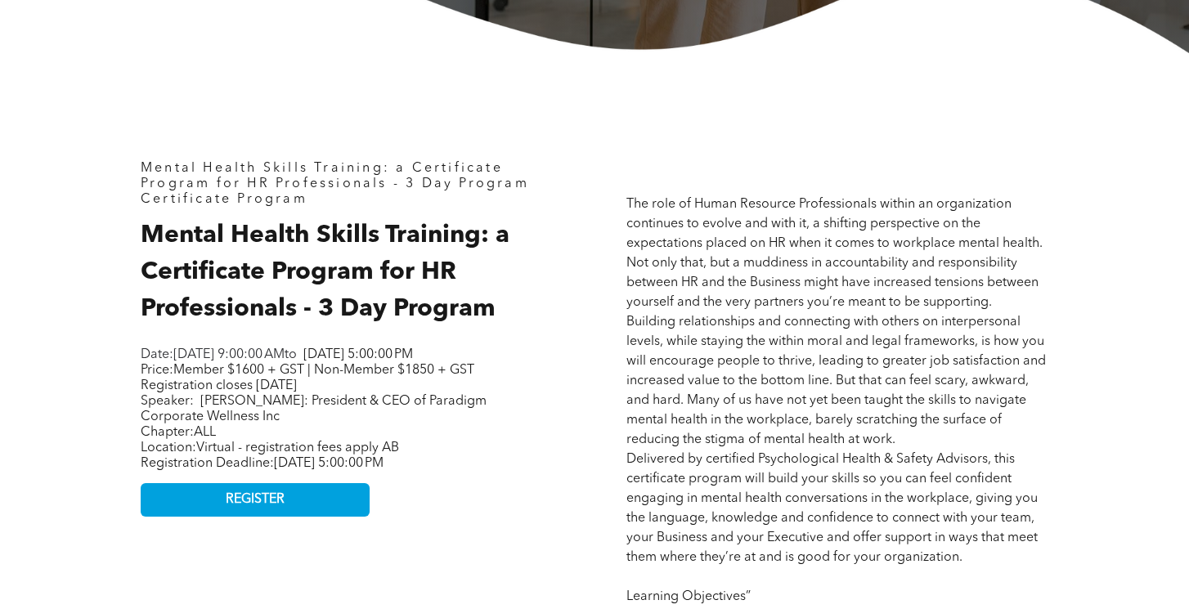
scroll to position [564, 0]
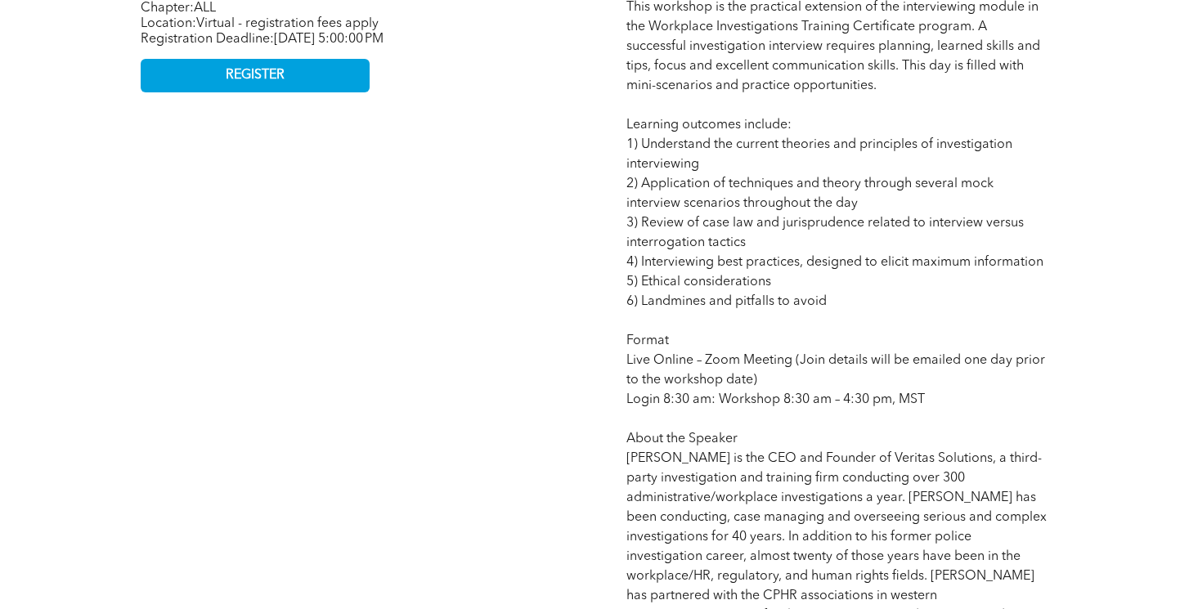
scroll to position [1064, 0]
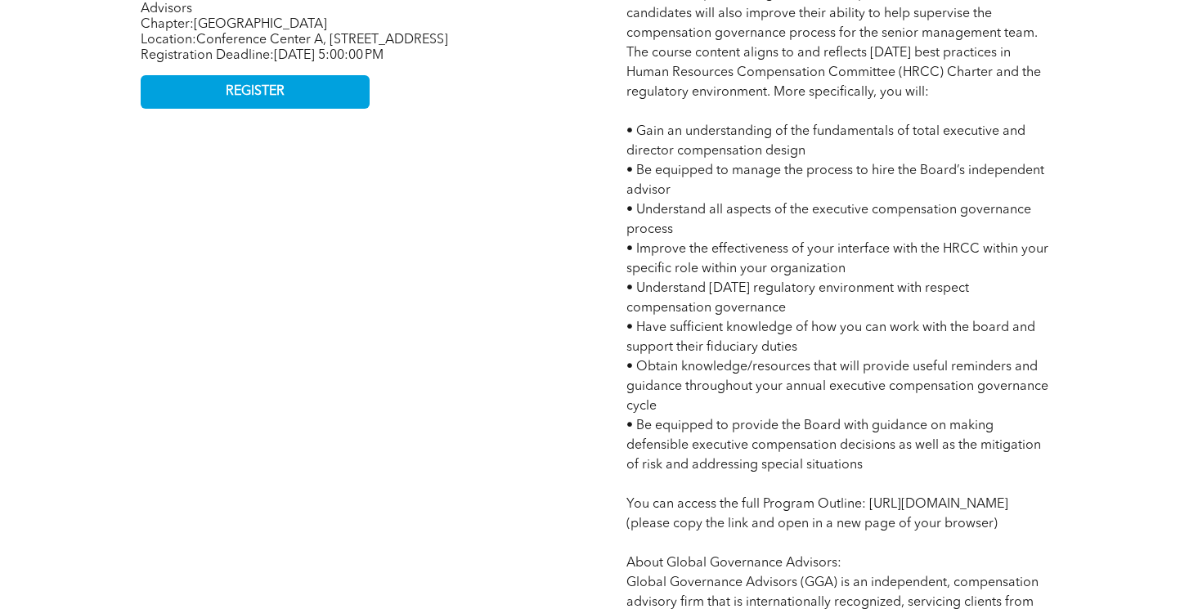
scroll to position [1023, 0]
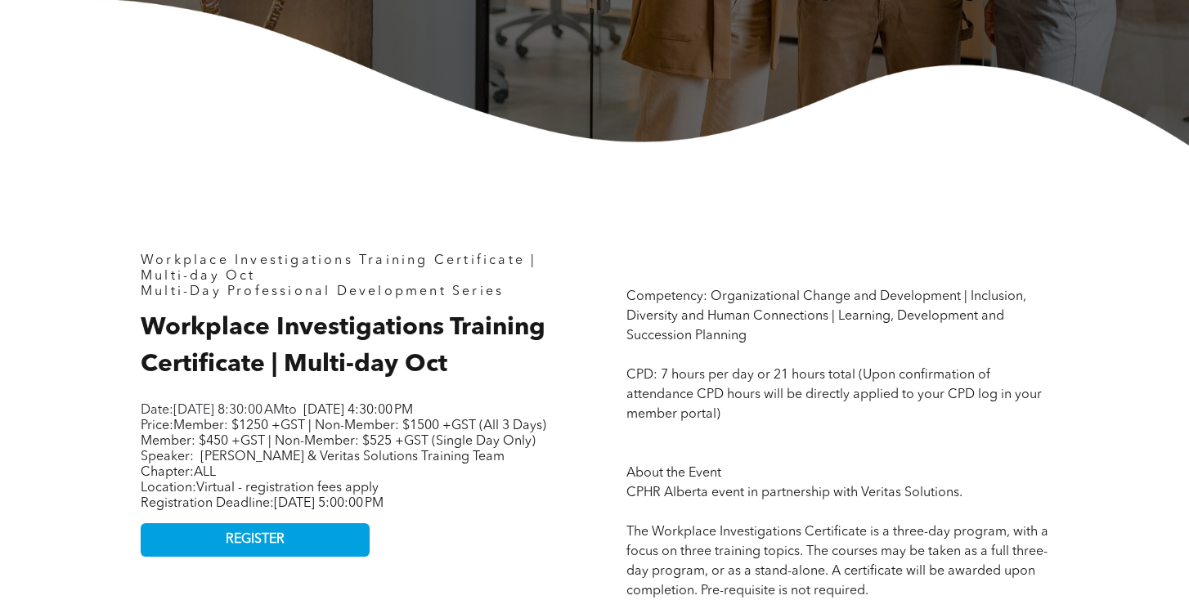
scroll to position [525, 0]
